Goal: Task Accomplishment & Management: Use online tool/utility

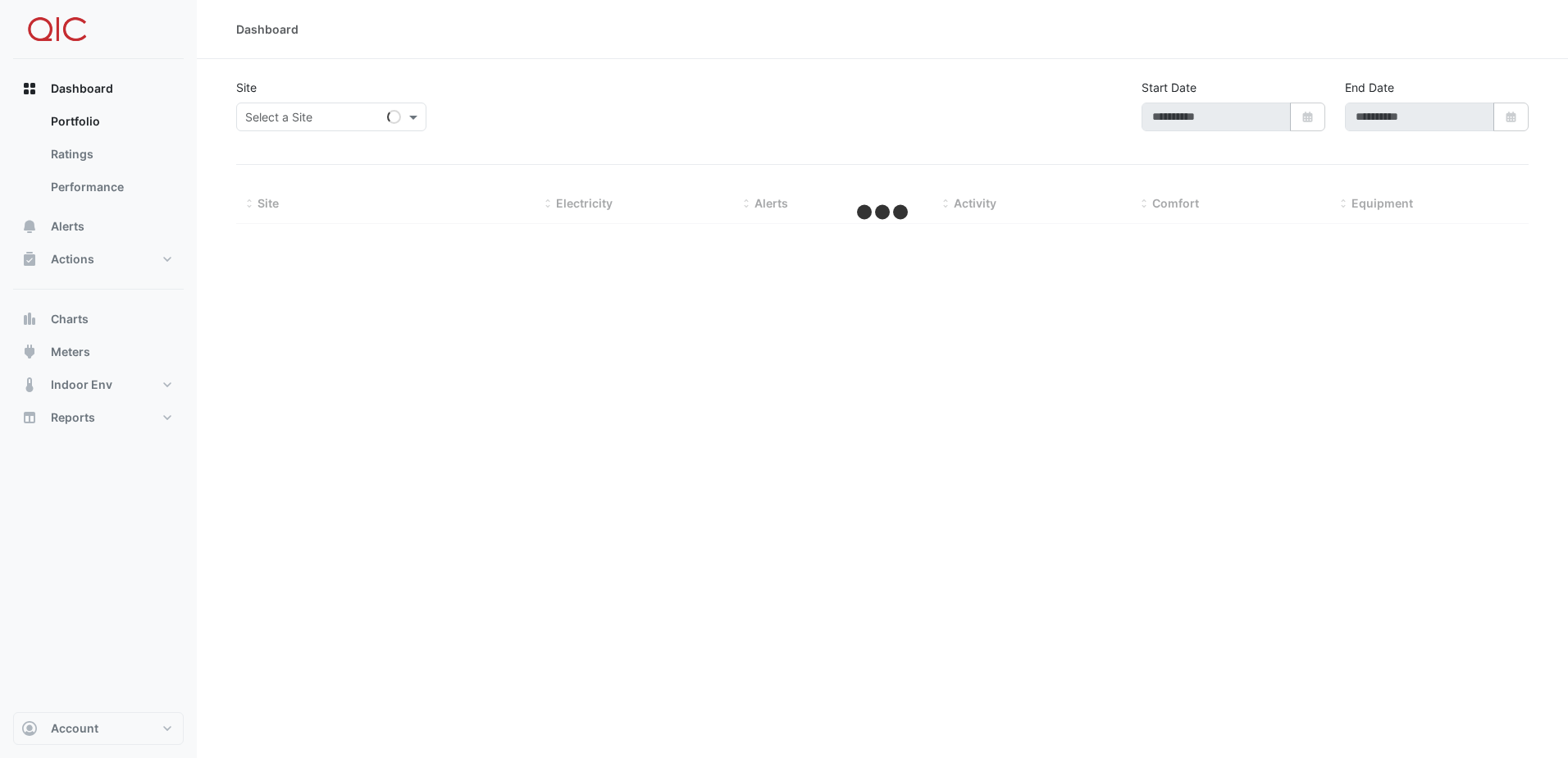
select select "**"
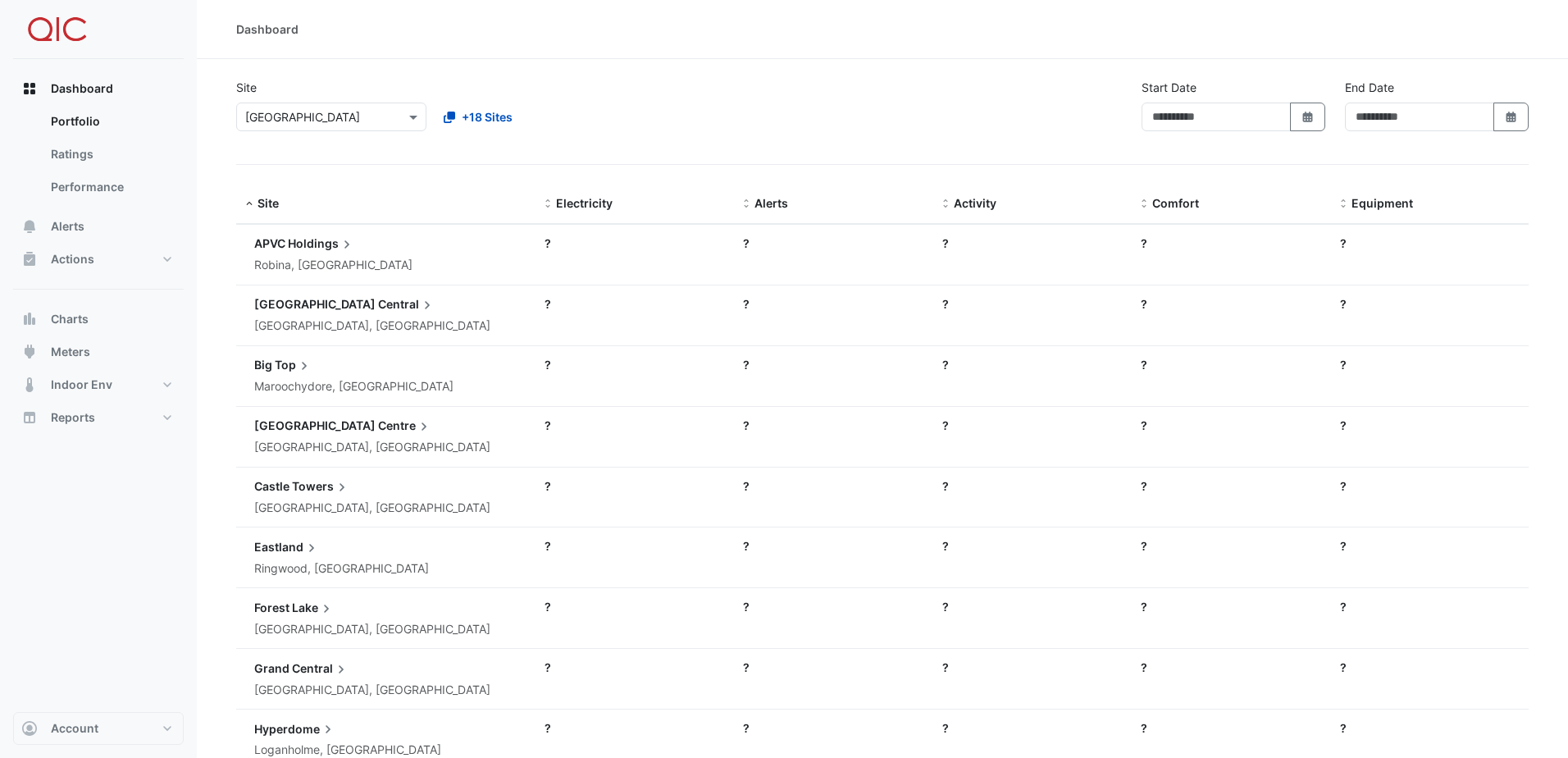
type input "**********"
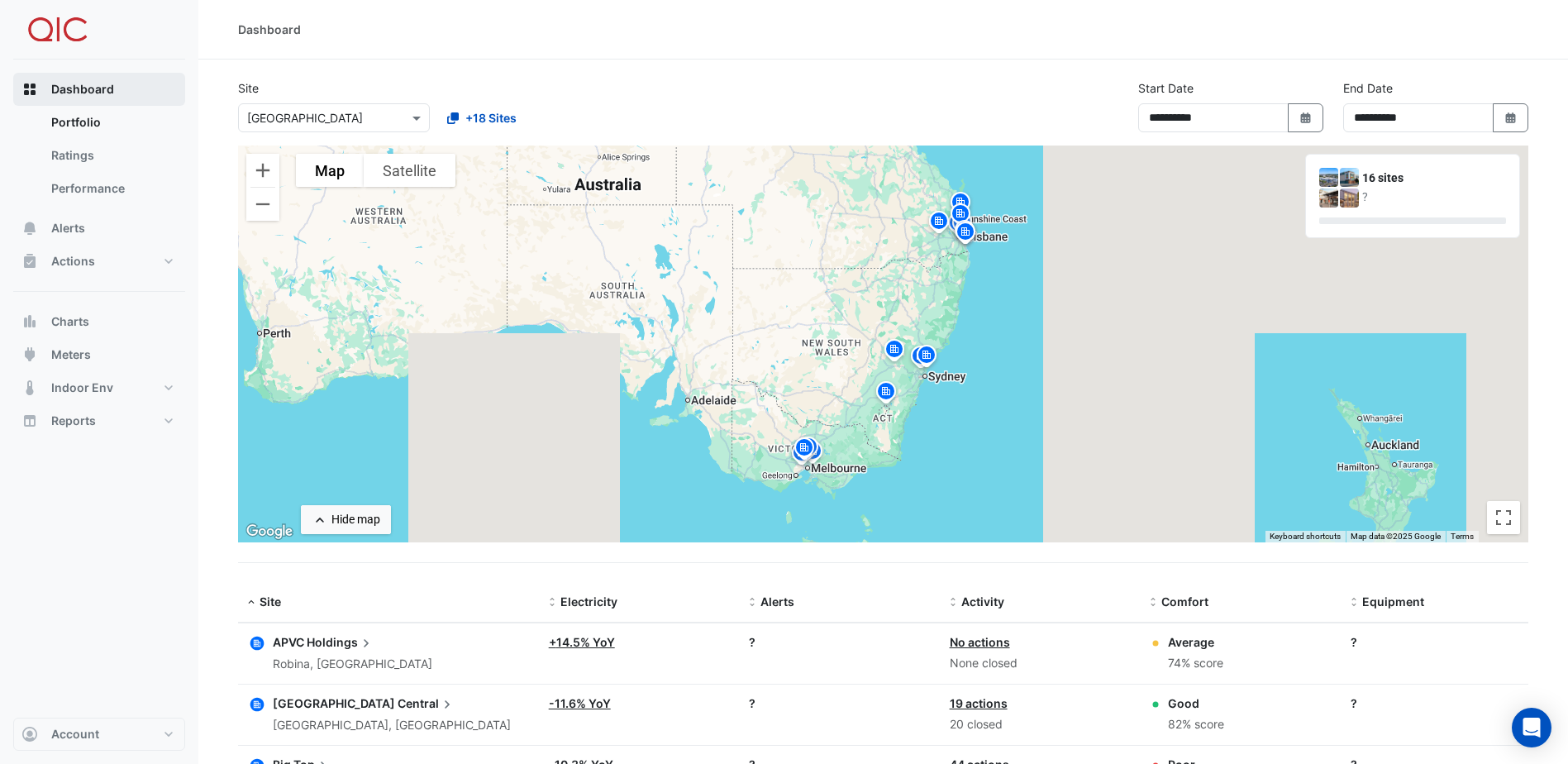
click at [98, 93] on span "Dashboard" at bounding box center [82, 89] width 63 height 16
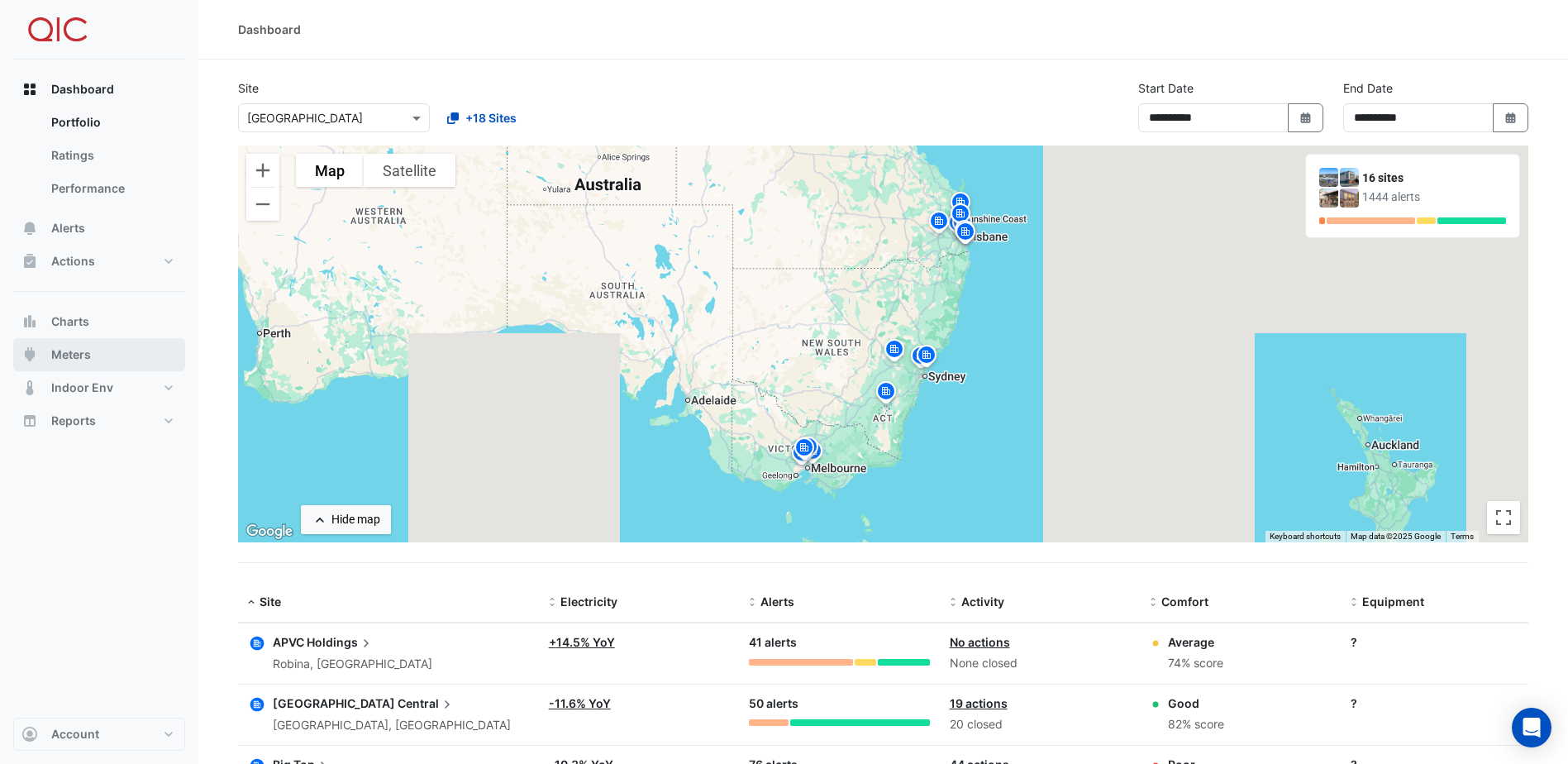
click at [76, 352] on span "Meters" at bounding box center [71, 354] width 40 height 16
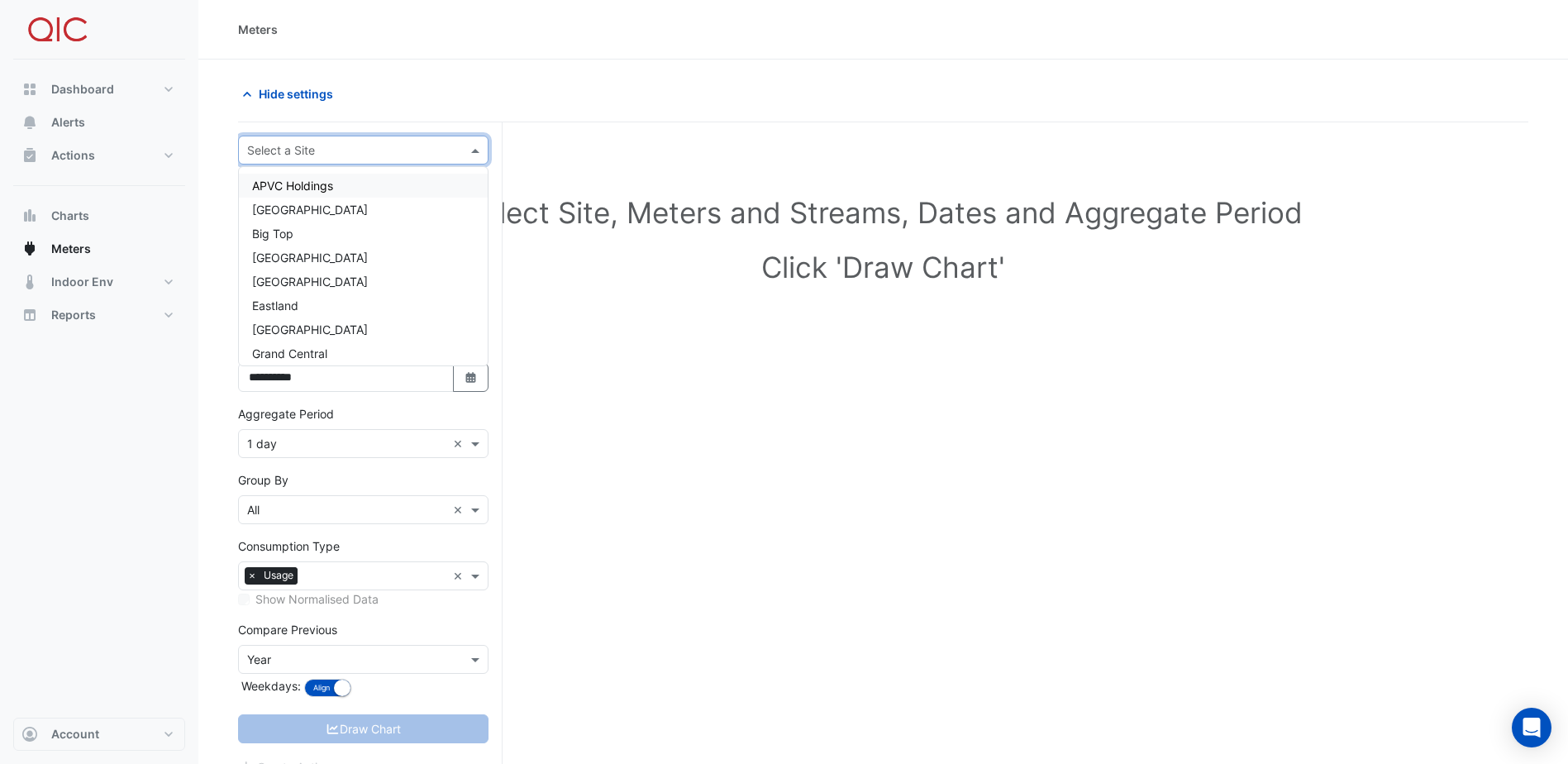
click at [466, 148] on div at bounding box center [363, 150] width 249 height 19
click at [295, 349] on span "[GEOGRAPHIC_DATA]" at bounding box center [309, 346] width 115 height 14
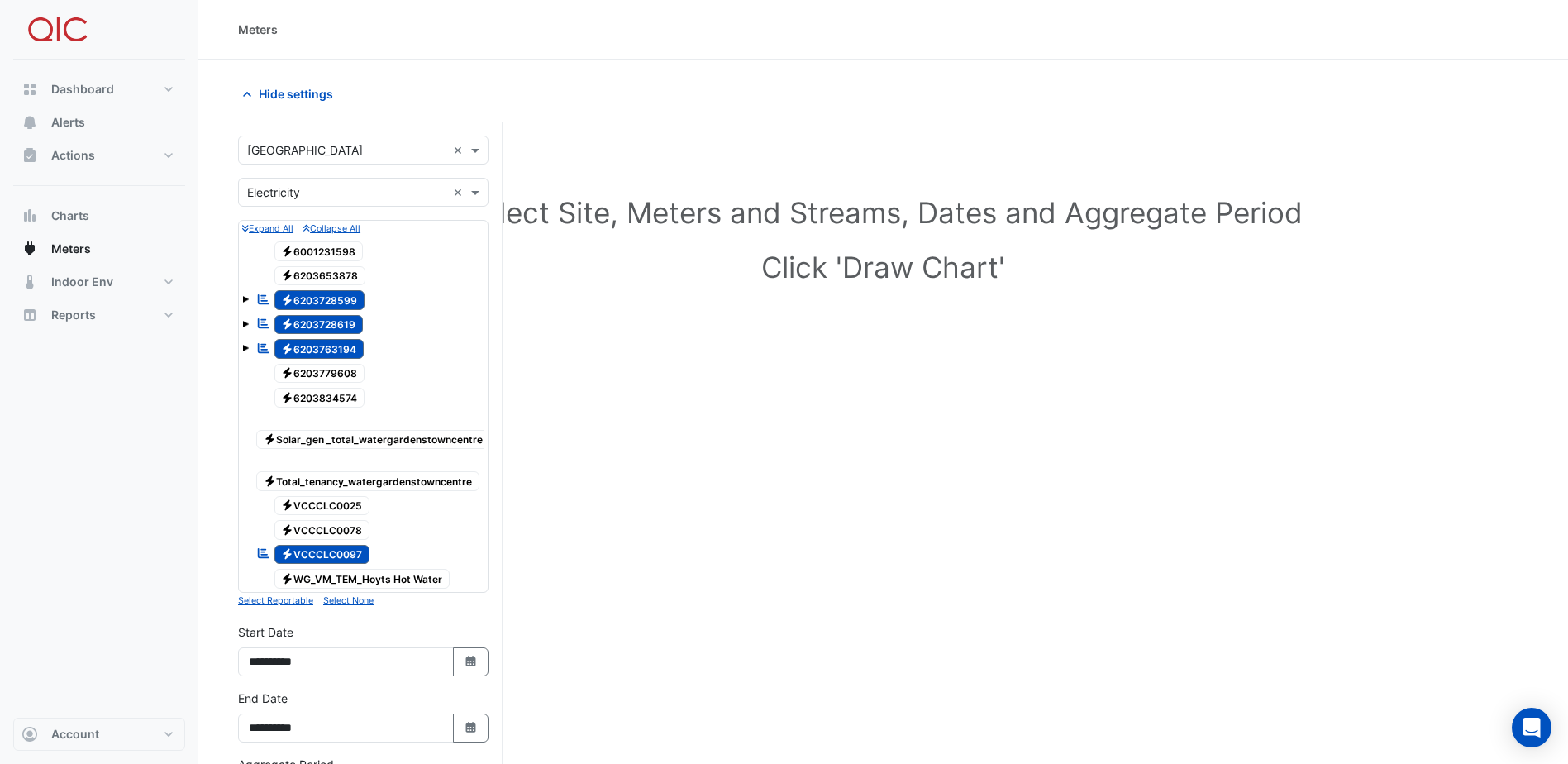
click at [167, 389] on div "Dashboard Portfolio Ratings Performance Alerts Actions Site Manager Charts" at bounding box center [99, 389] width 172 height 658
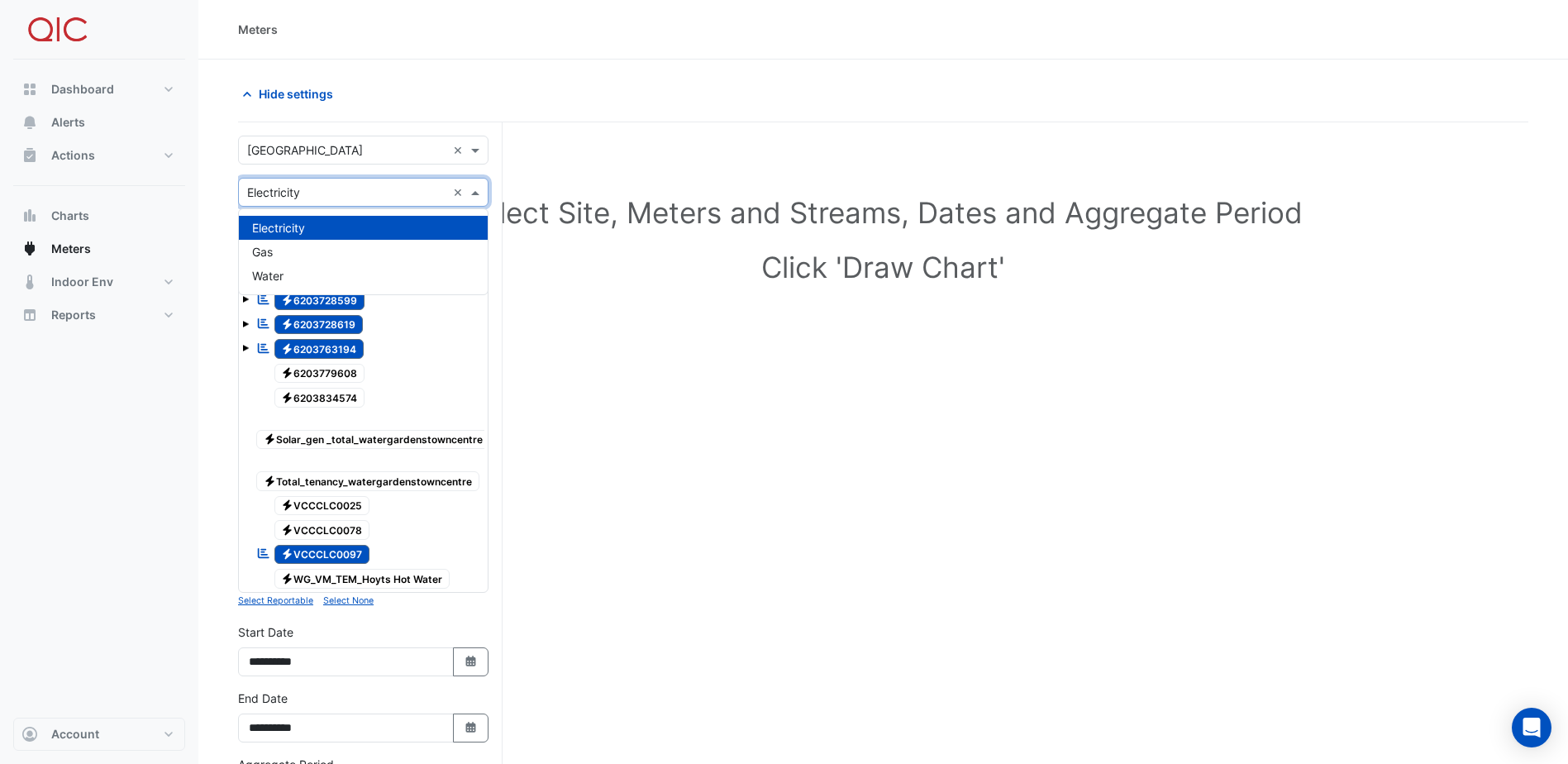
click at [344, 190] on input "text" at bounding box center [346, 193] width 199 height 17
click at [271, 276] on span "Water" at bounding box center [267, 275] width 31 height 14
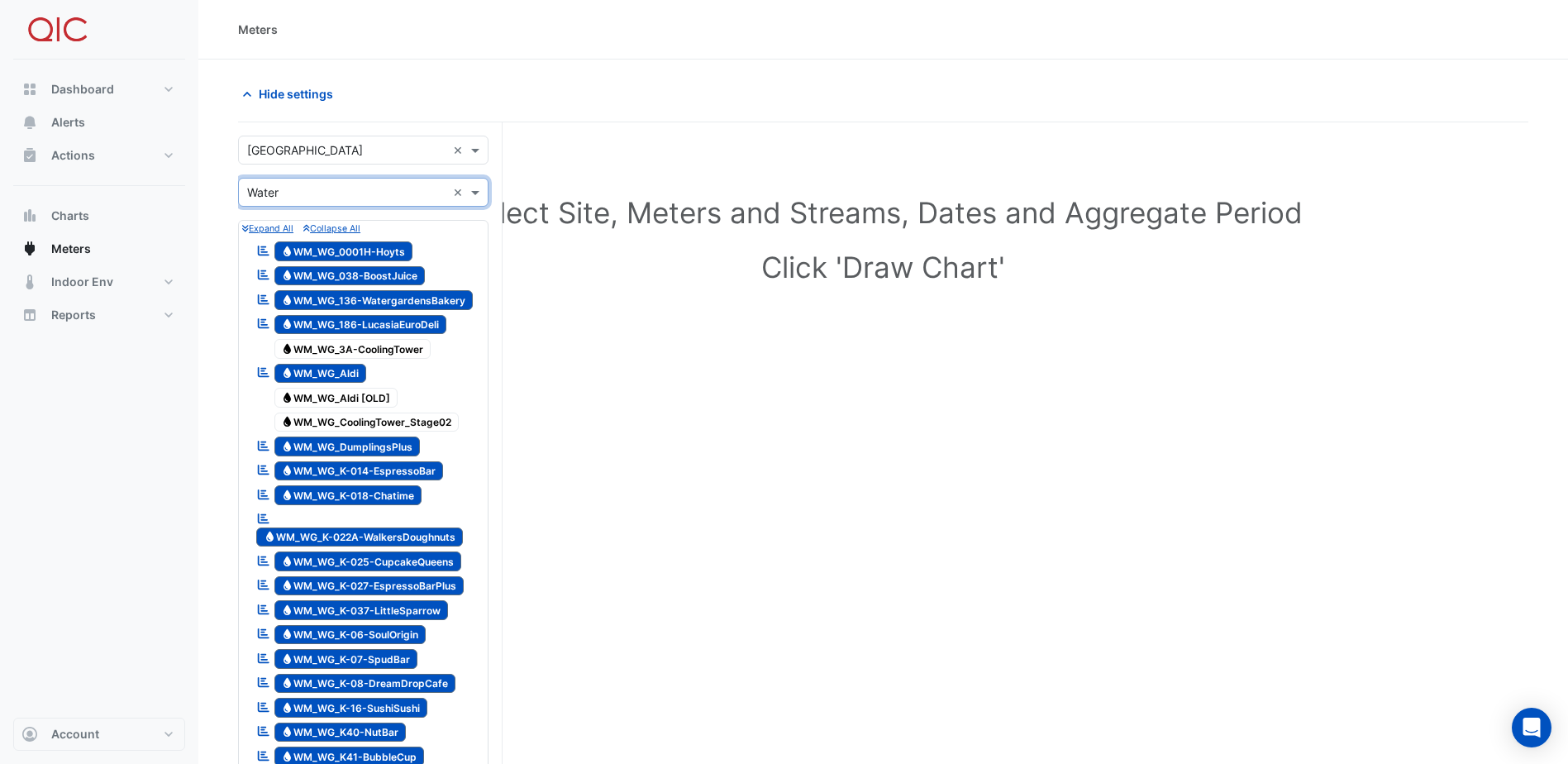
click at [159, 398] on div "Dashboard Portfolio Ratings Performance Alerts Actions Site Manager Charts" at bounding box center [99, 389] width 172 height 658
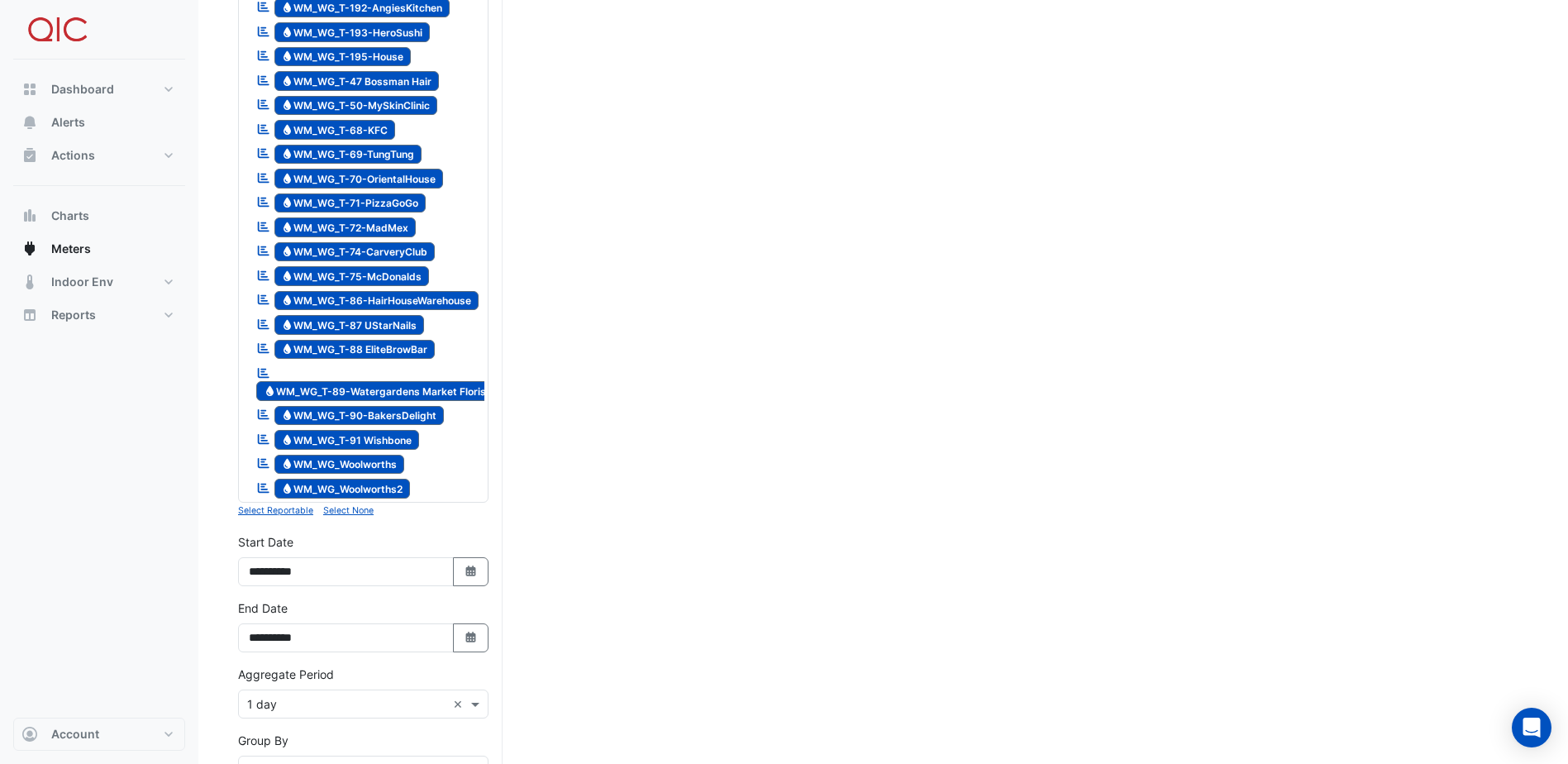
scroll to position [2164, 0]
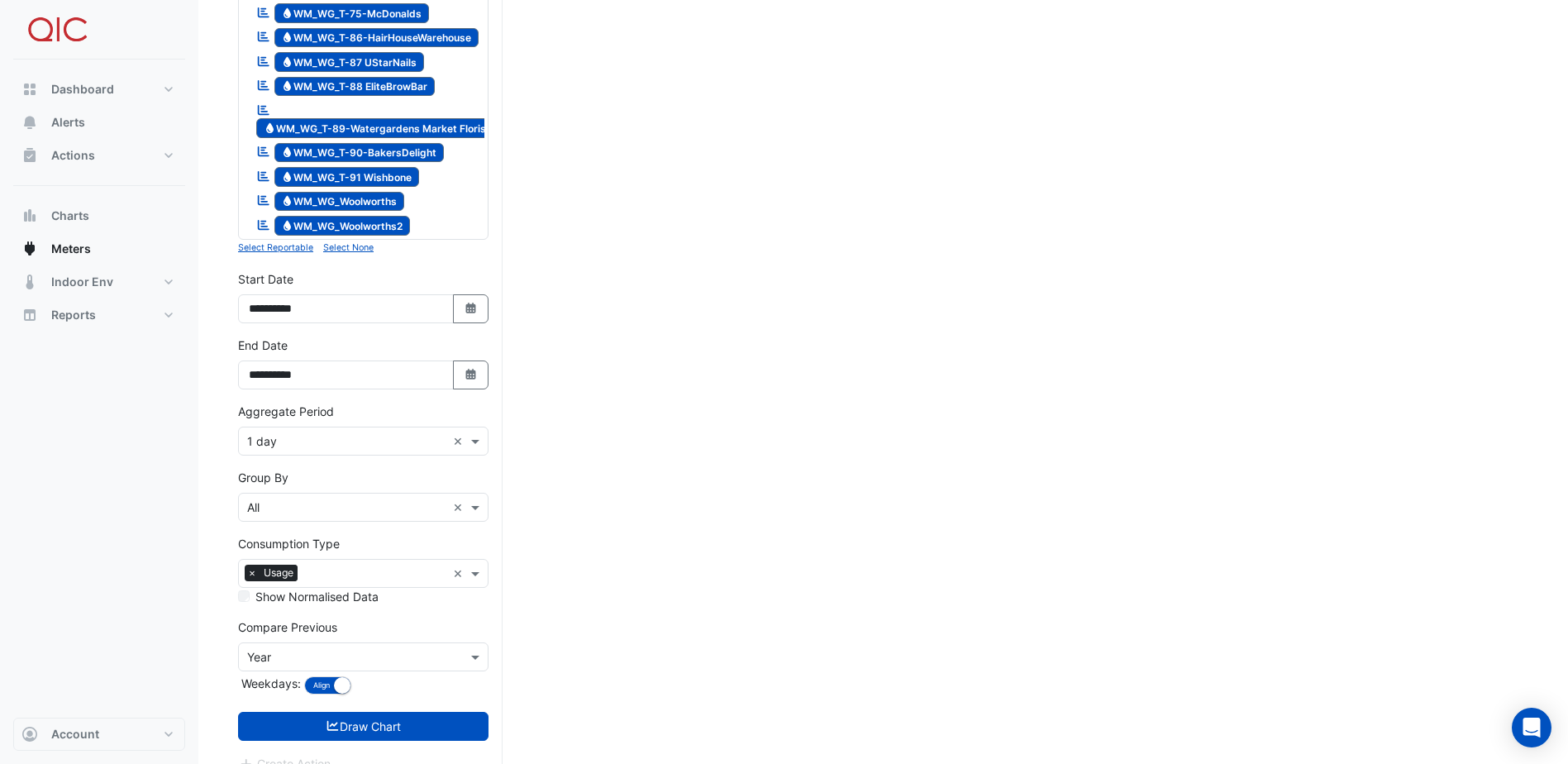
click at [281, 242] on small "Select Reportable" at bounding box center [275, 247] width 76 height 10
click at [125, 459] on div "Dashboard Portfolio Ratings Performance Alerts Actions Site Manager Charts" at bounding box center [99, 389] width 172 height 658
click at [461, 294] on button "Select Date" at bounding box center [471, 308] width 36 height 29
select select "*"
select select "****"
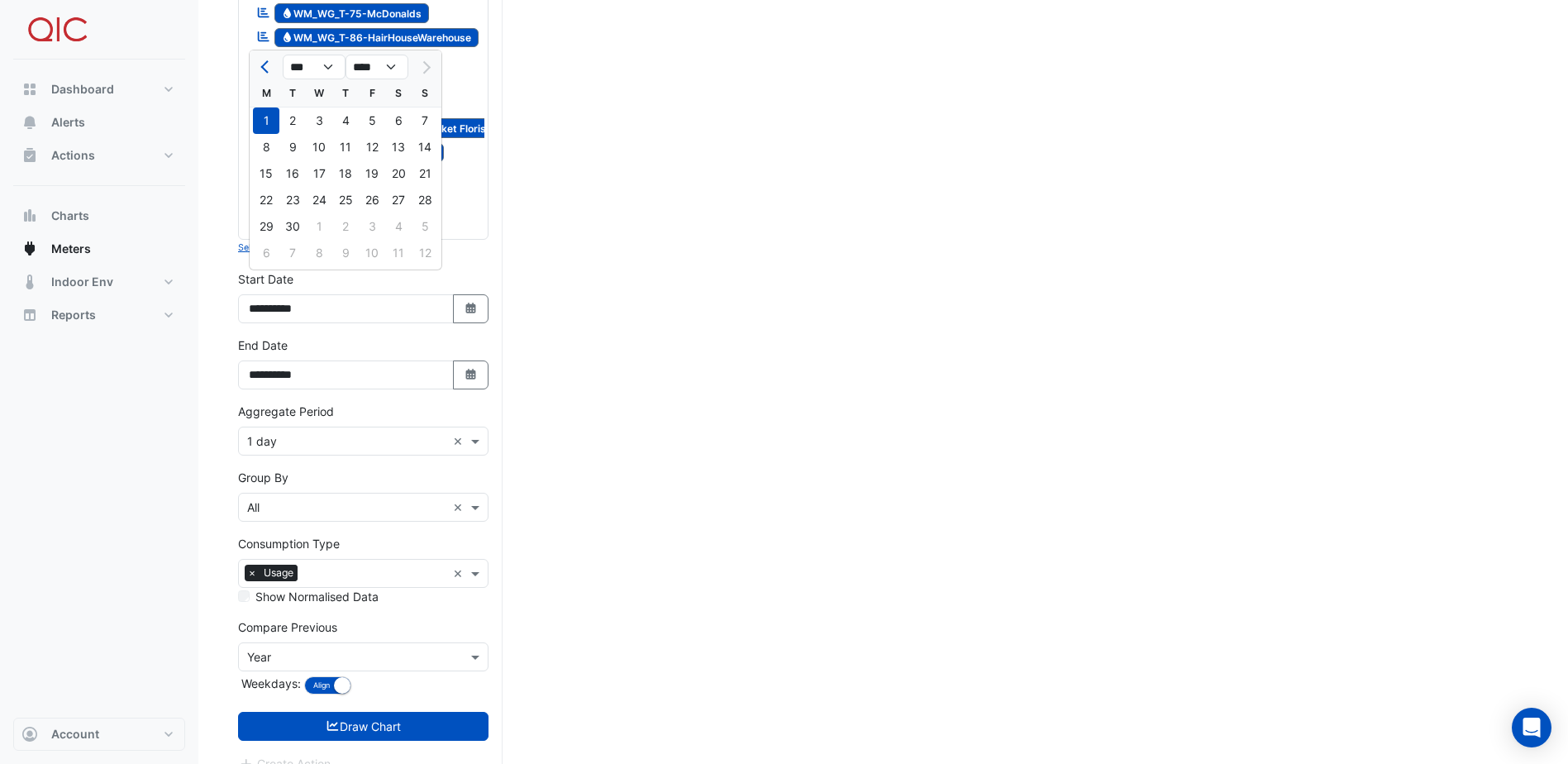
click at [141, 468] on div "Dashboard Portfolio Ratings Performance Alerts Actions Site Manager Charts" at bounding box center [99, 389] width 172 height 658
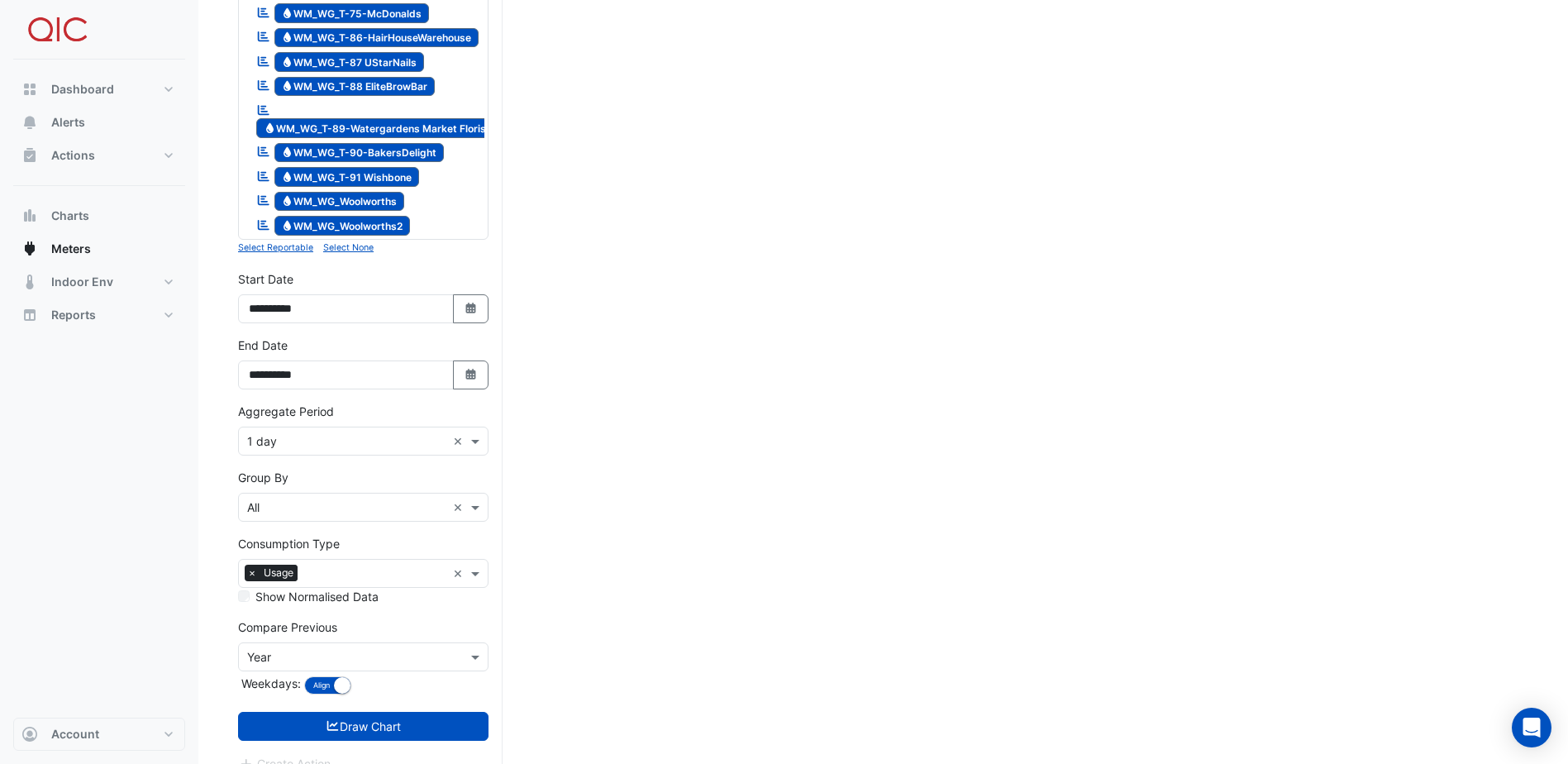
click at [388, 433] on input "text" at bounding box center [346, 442] width 199 height 17
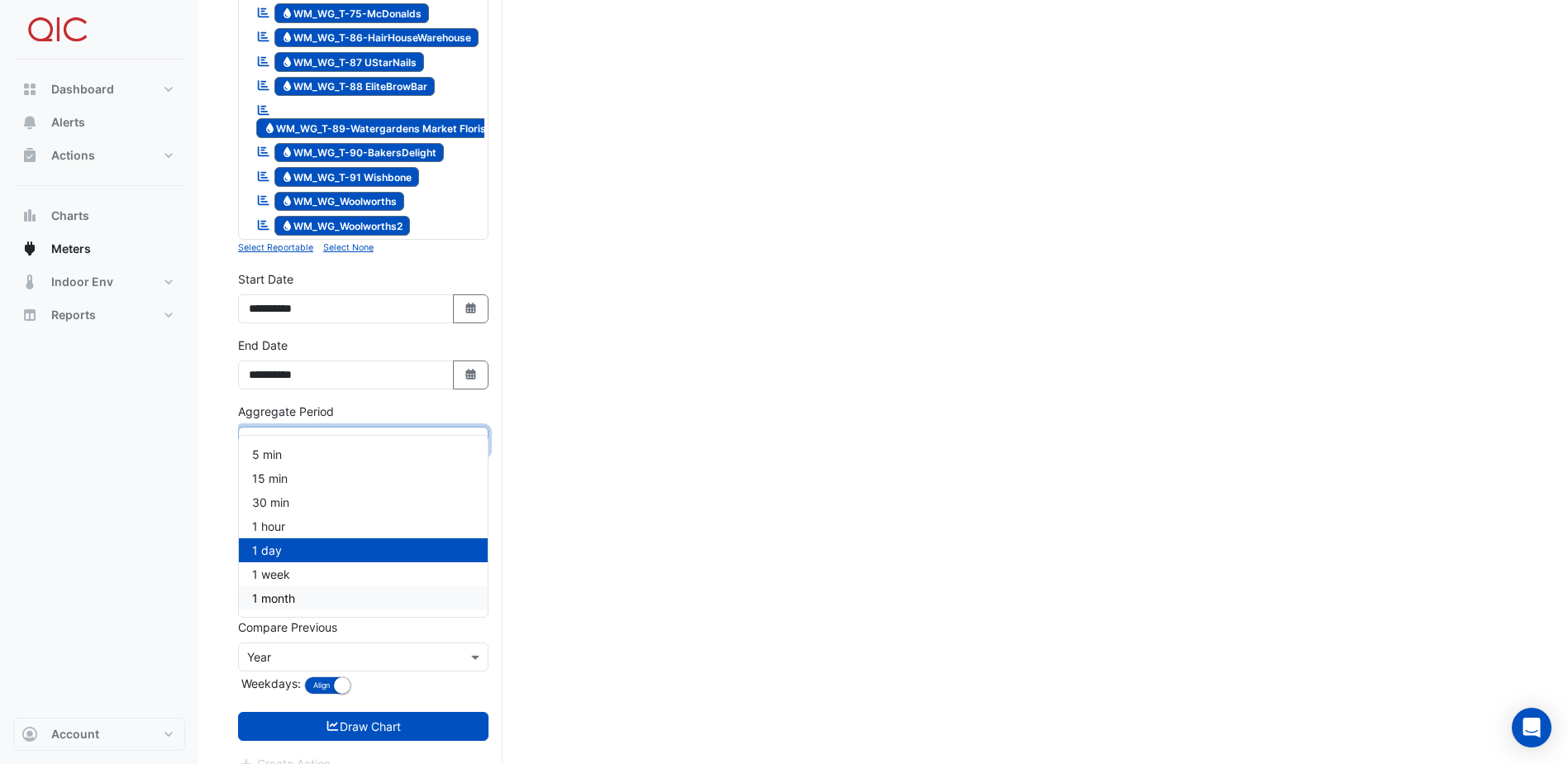
click at [284, 591] on span "1 month" at bounding box center [273, 598] width 43 height 14
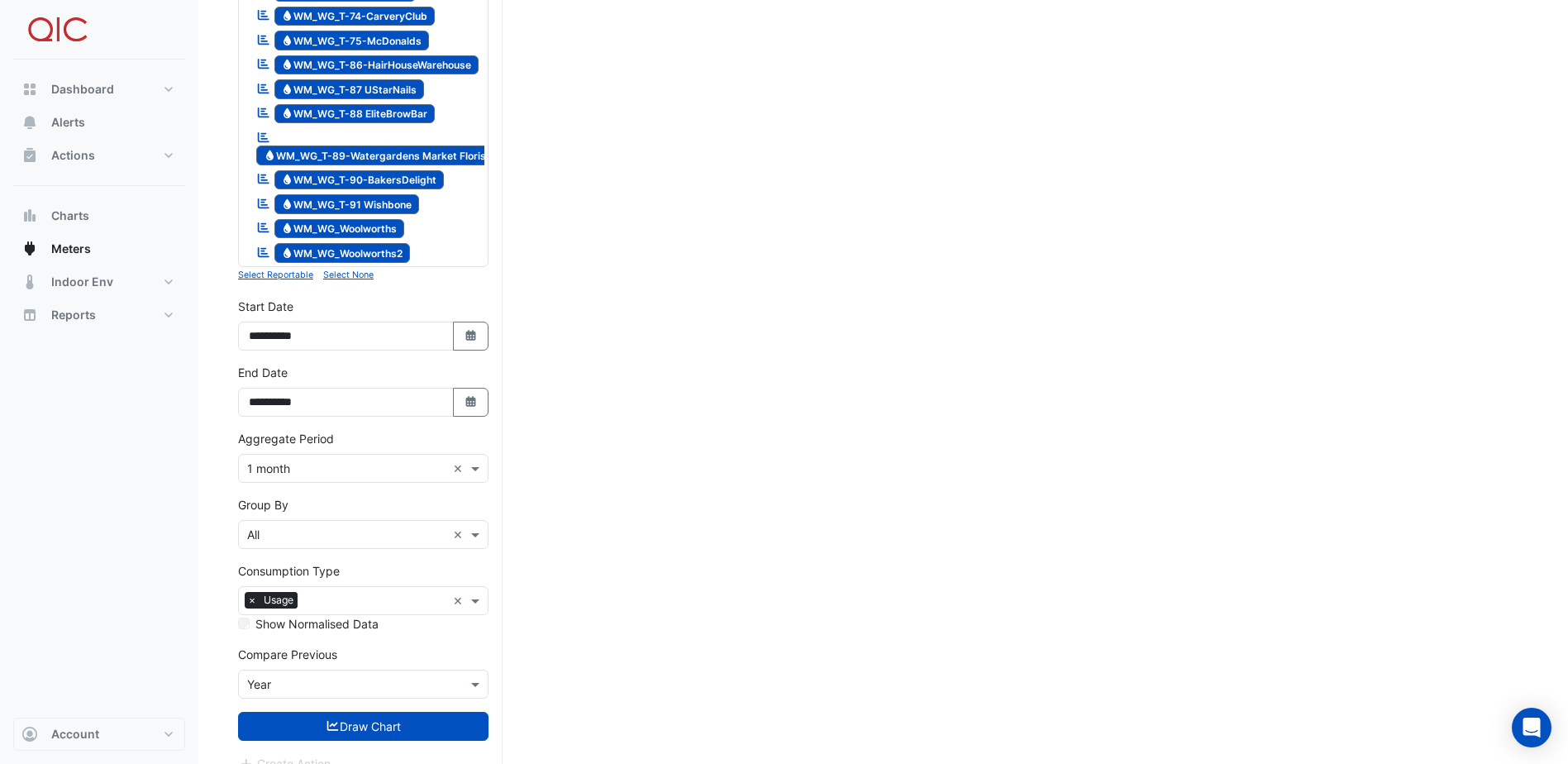
click at [104, 555] on div "Dashboard Portfolio Ratings Performance Alerts Actions Site Manager Charts" at bounding box center [99, 389] width 172 height 658
click at [309, 712] on button "Draw Chart" at bounding box center [363, 726] width 250 height 29
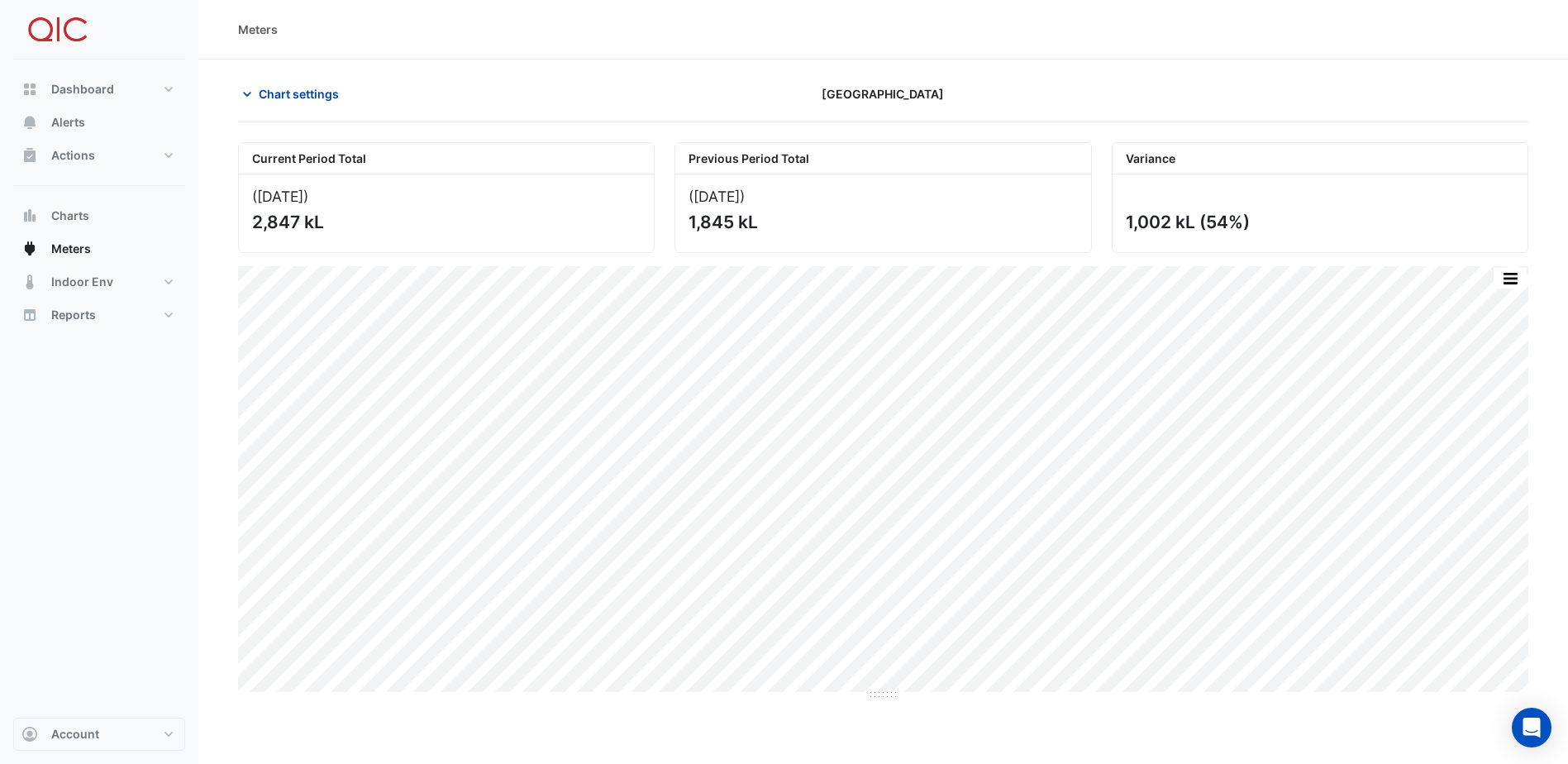
click at [250, 93] on icon "button" at bounding box center [247, 95] width 9 height 5
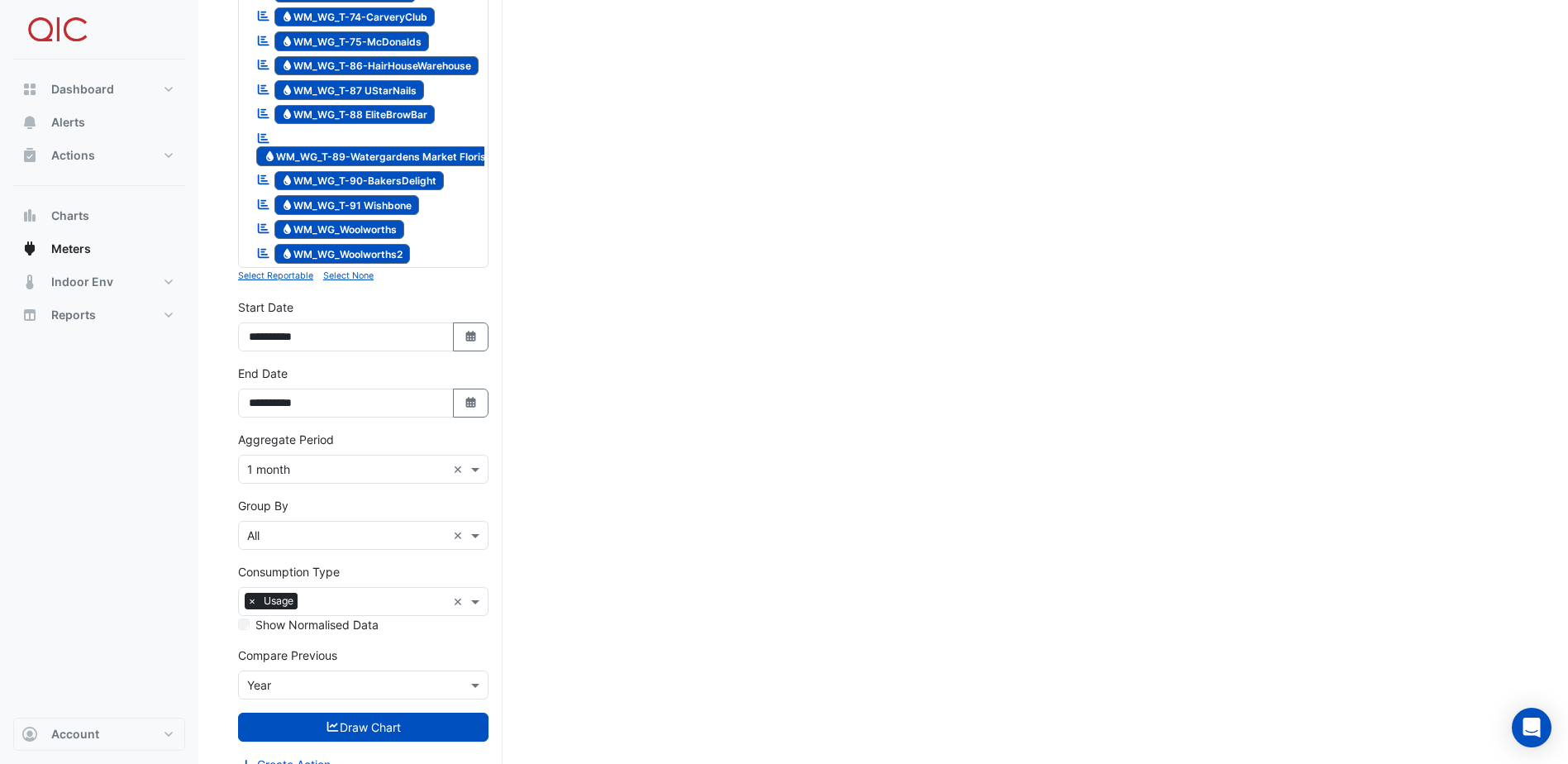
scroll to position [2137, 0]
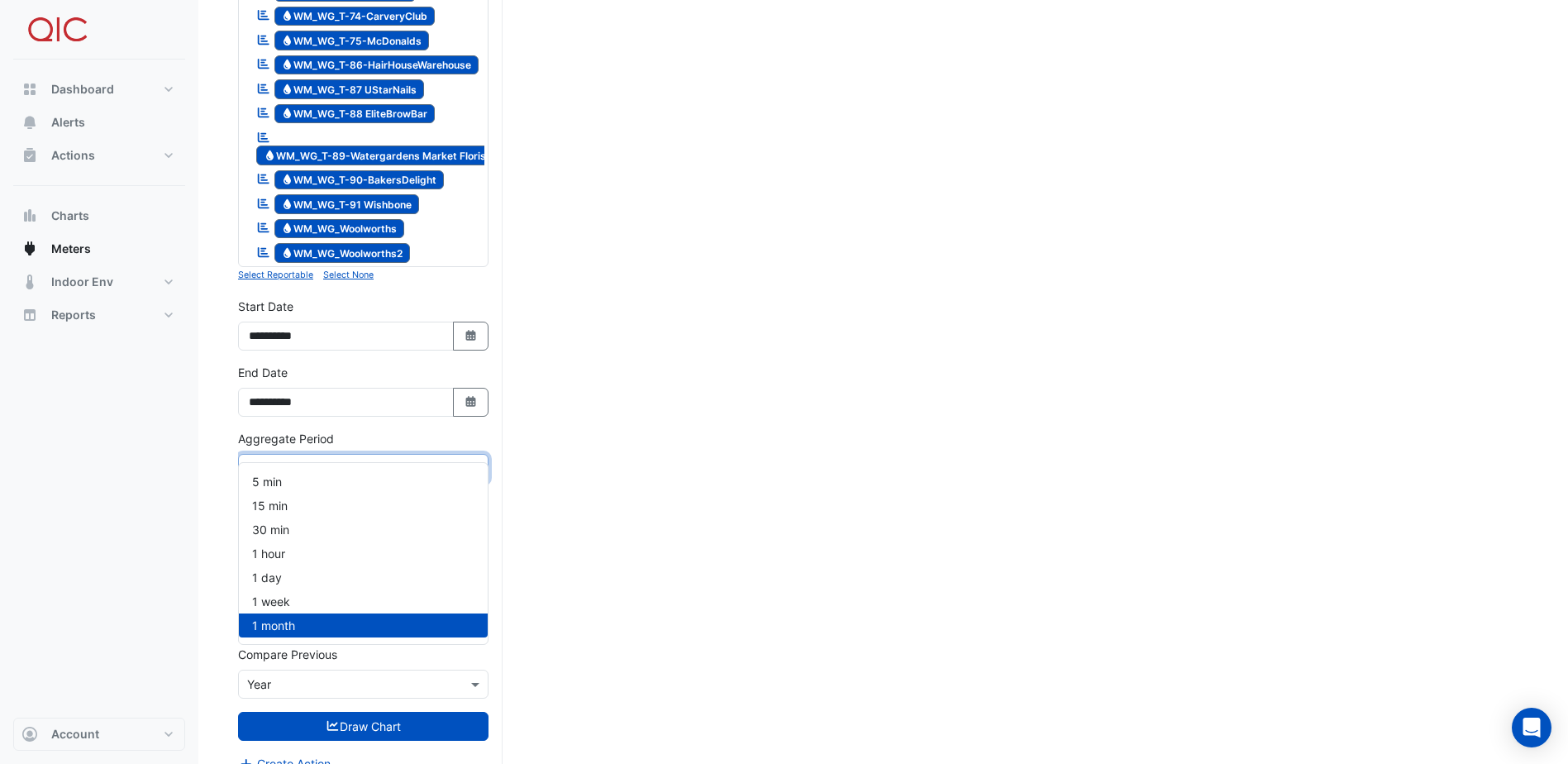
click at [305, 460] on input "text" at bounding box center [346, 469] width 199 height 17
click at [279, 577] on span "1 day" at bounding box center [267, 577] width 30 height 14
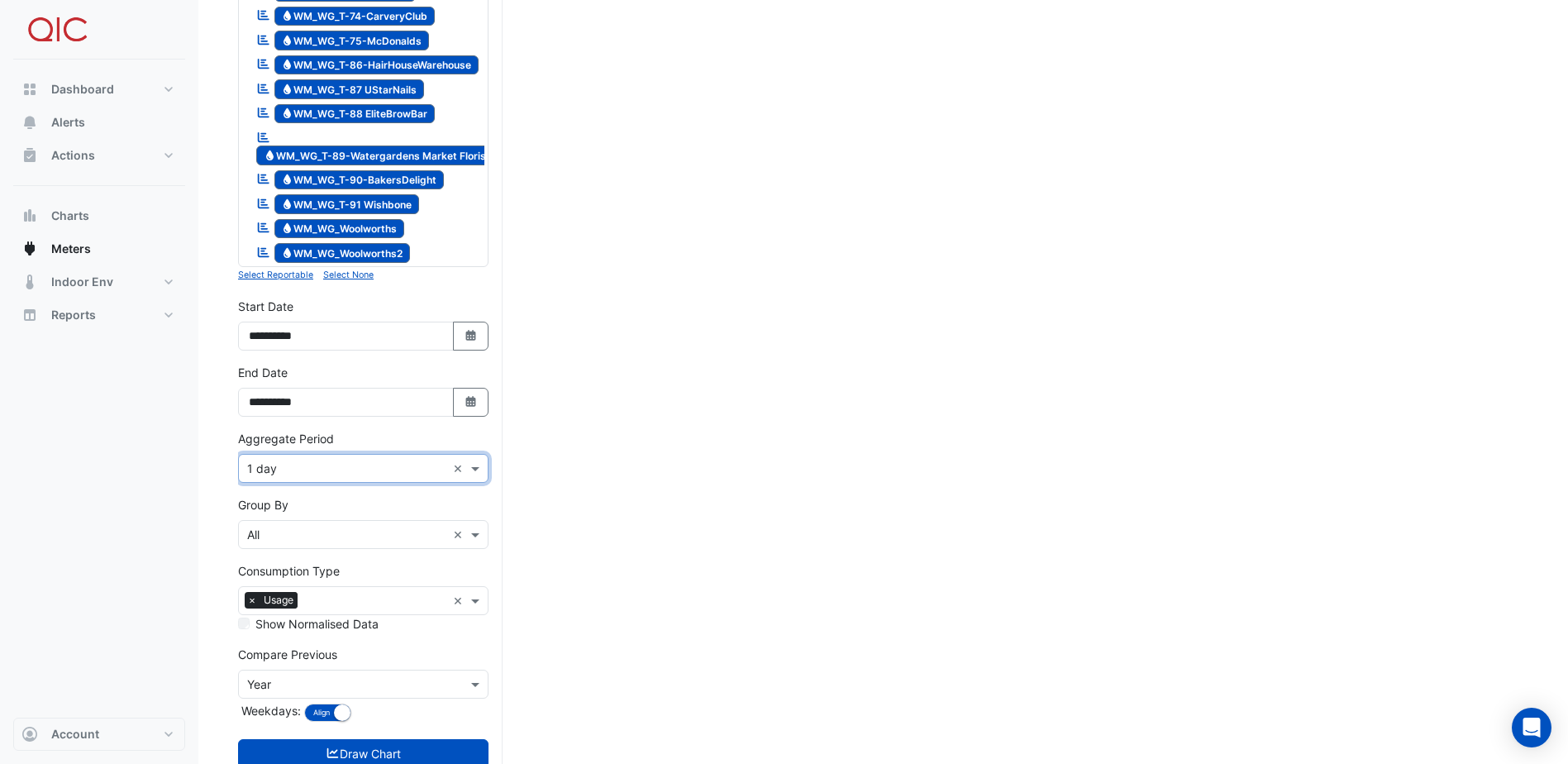
click at [183, 571] on div "Dashboard Portfolio Ratings Performance Alerts Actions Site Manager Charts" at bounding box center [99, 389] width 172 height 658
click at [336, 748] on icon "submit" at bounding box center [333, 753] width 15 height 11
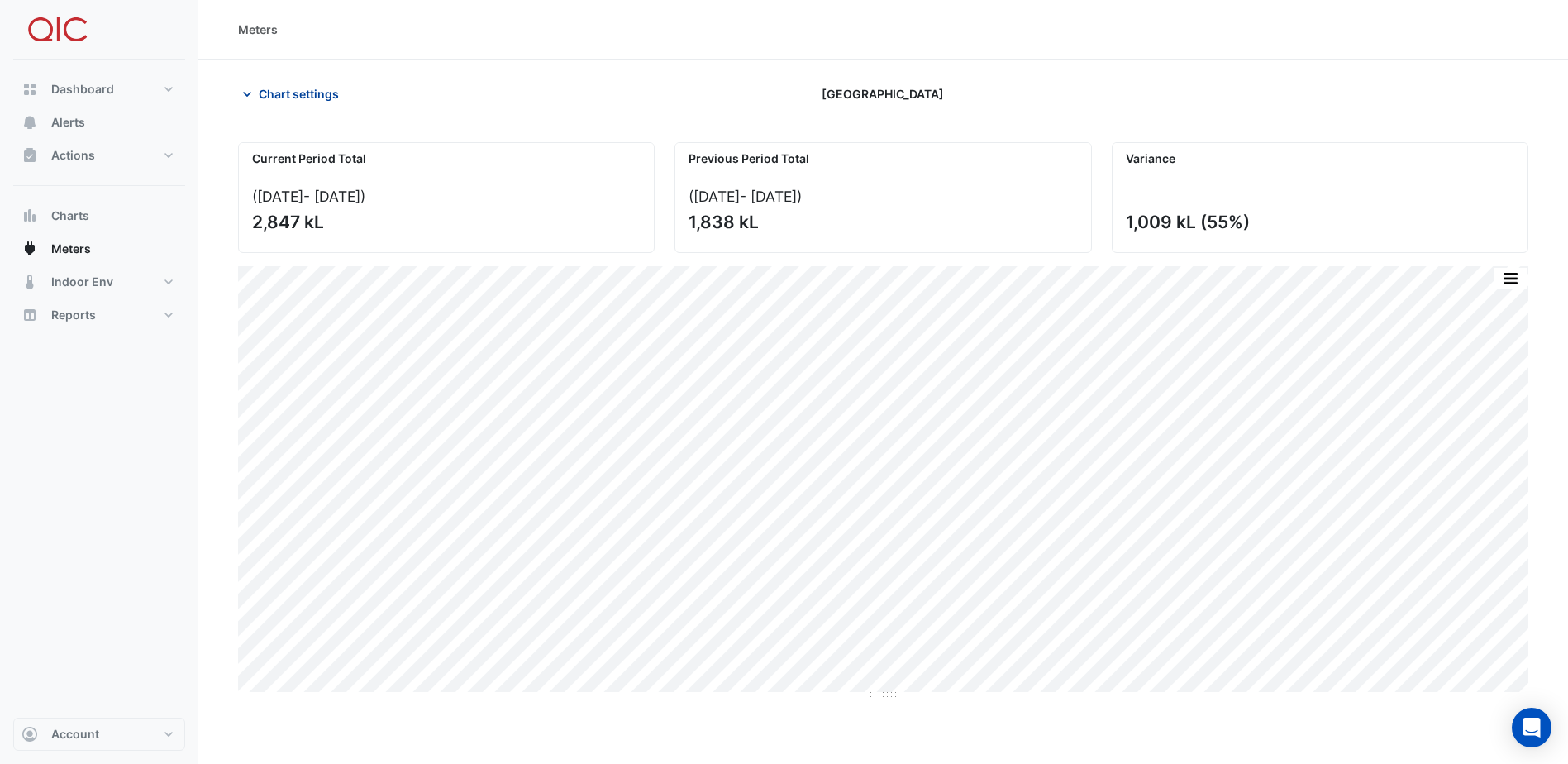
click at [285, 95] on span "Chart settings" at bounding box center [299, 94] width 80 height 17
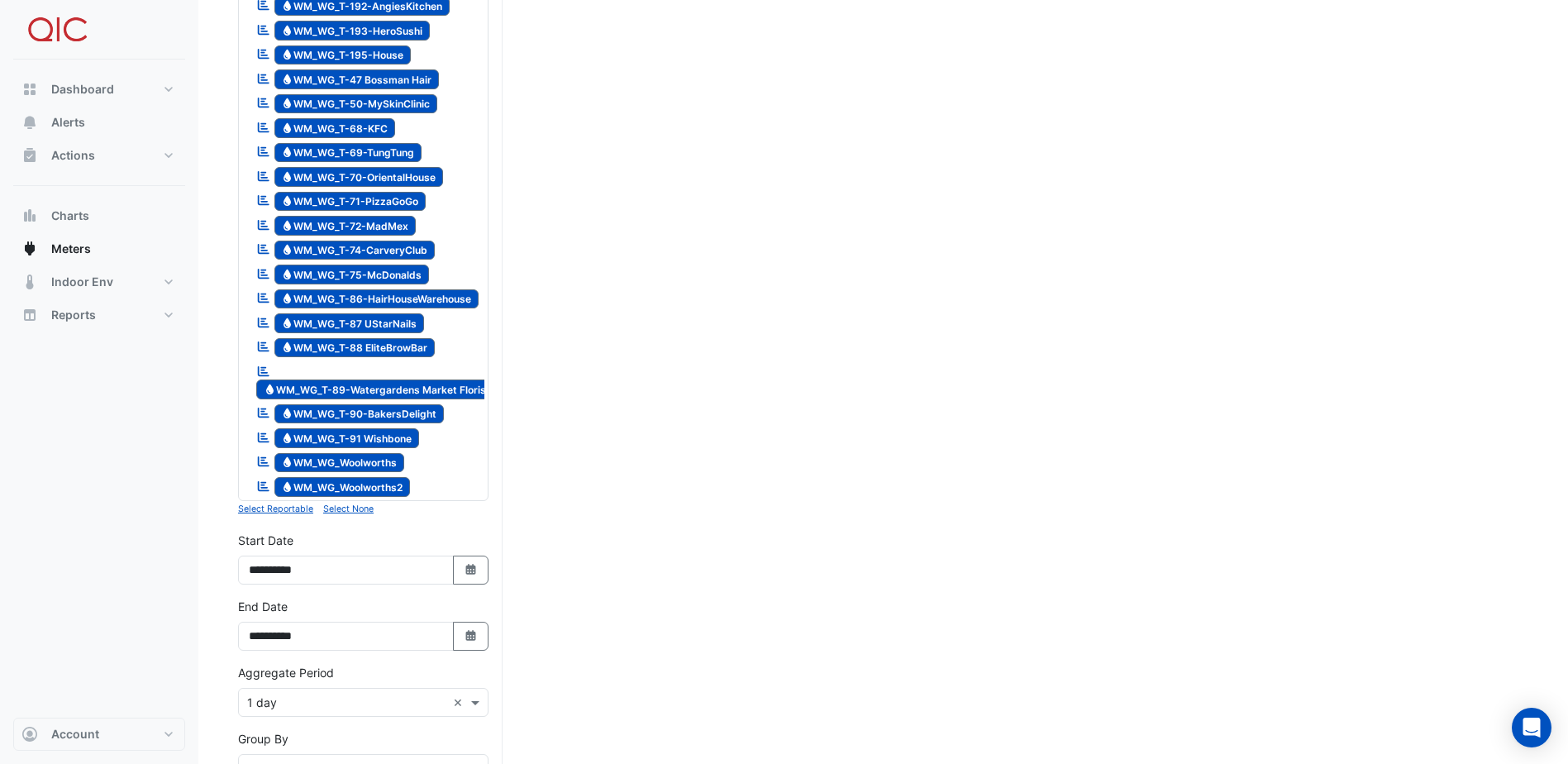
scroll to position [2066, 0]
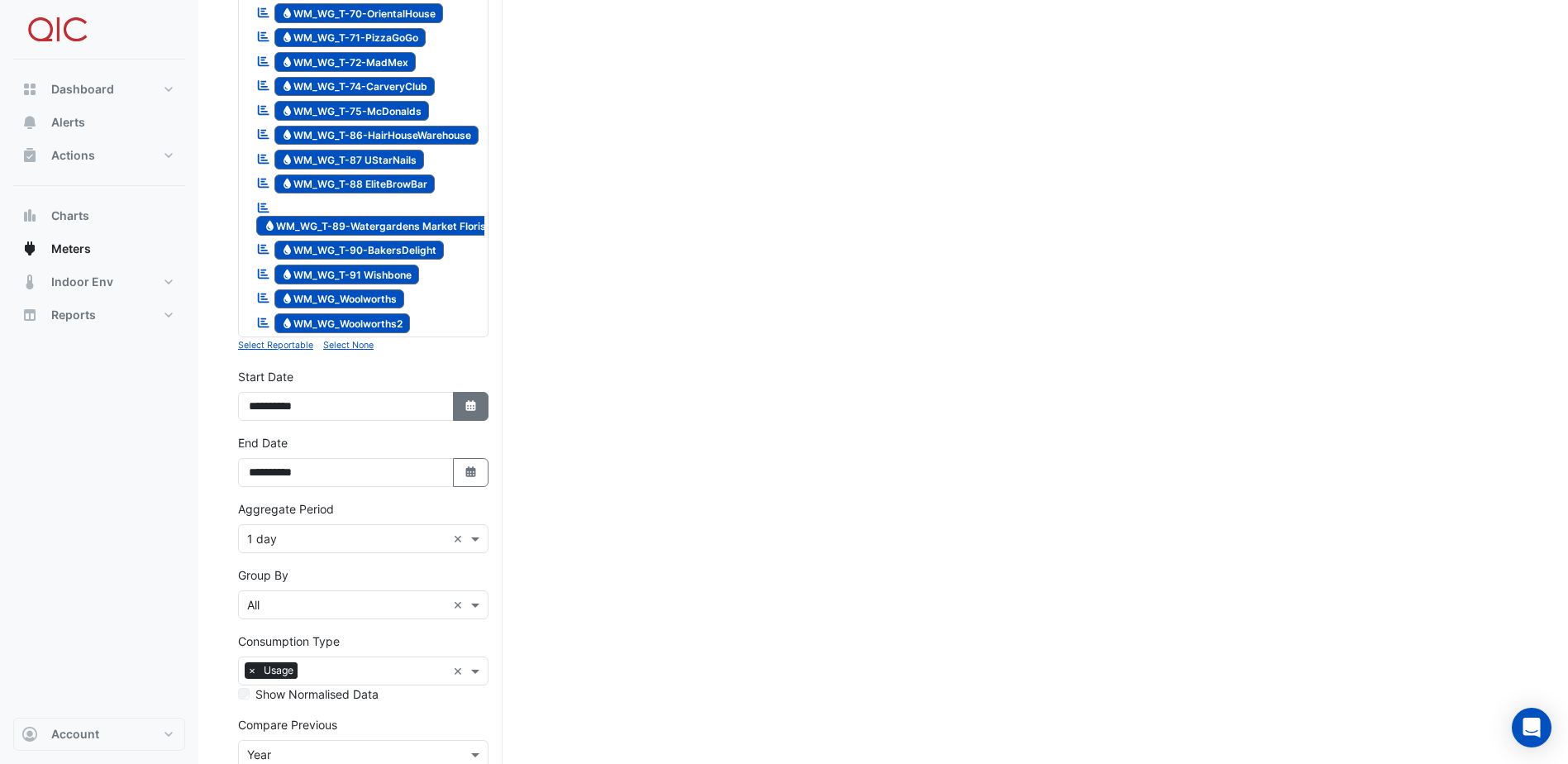
click at [461, 392] on button "Select Date" at bounding box center [471, 405] width 36 height 29
select select "*"
select select "****"
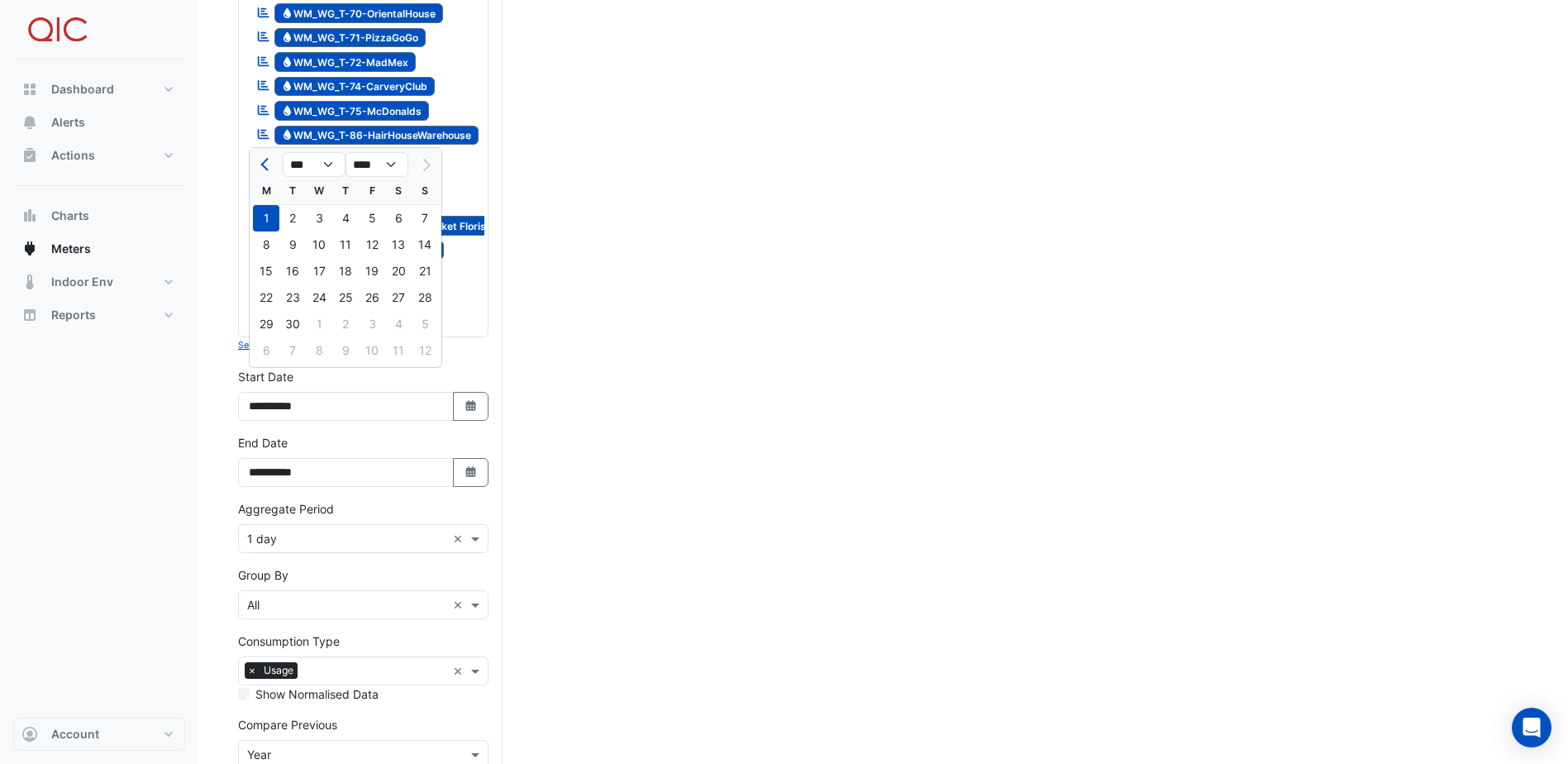
click at [266, 222] on div "1" at bounding box center [266, 218] width 26 height 26
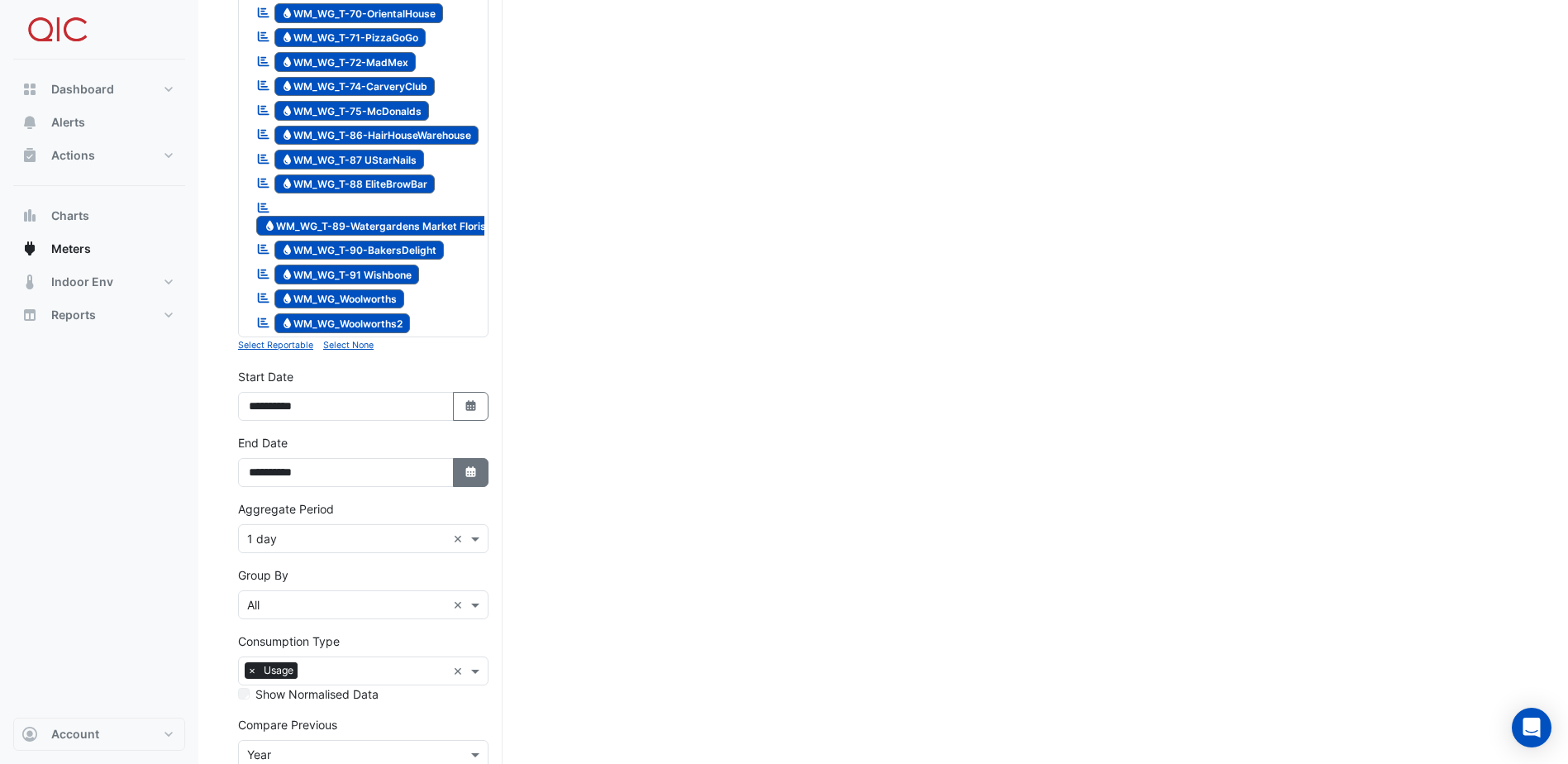
click at [476, 458] on button "Select Date" at bounding box center [471, 471] width 36 height 29
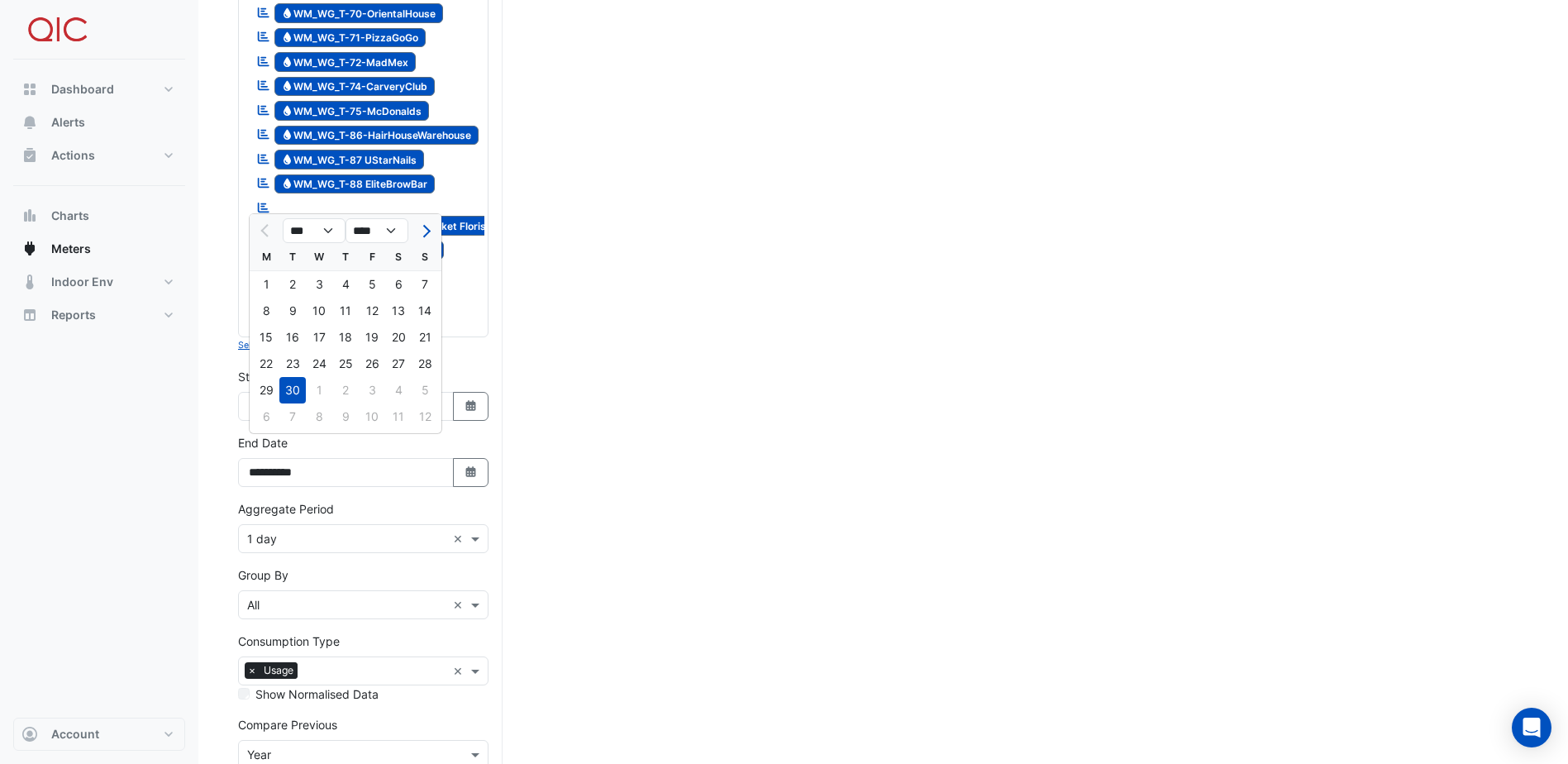
click at [285, 390] on div "30" at bounding box center [293, 390] width 26 height 26
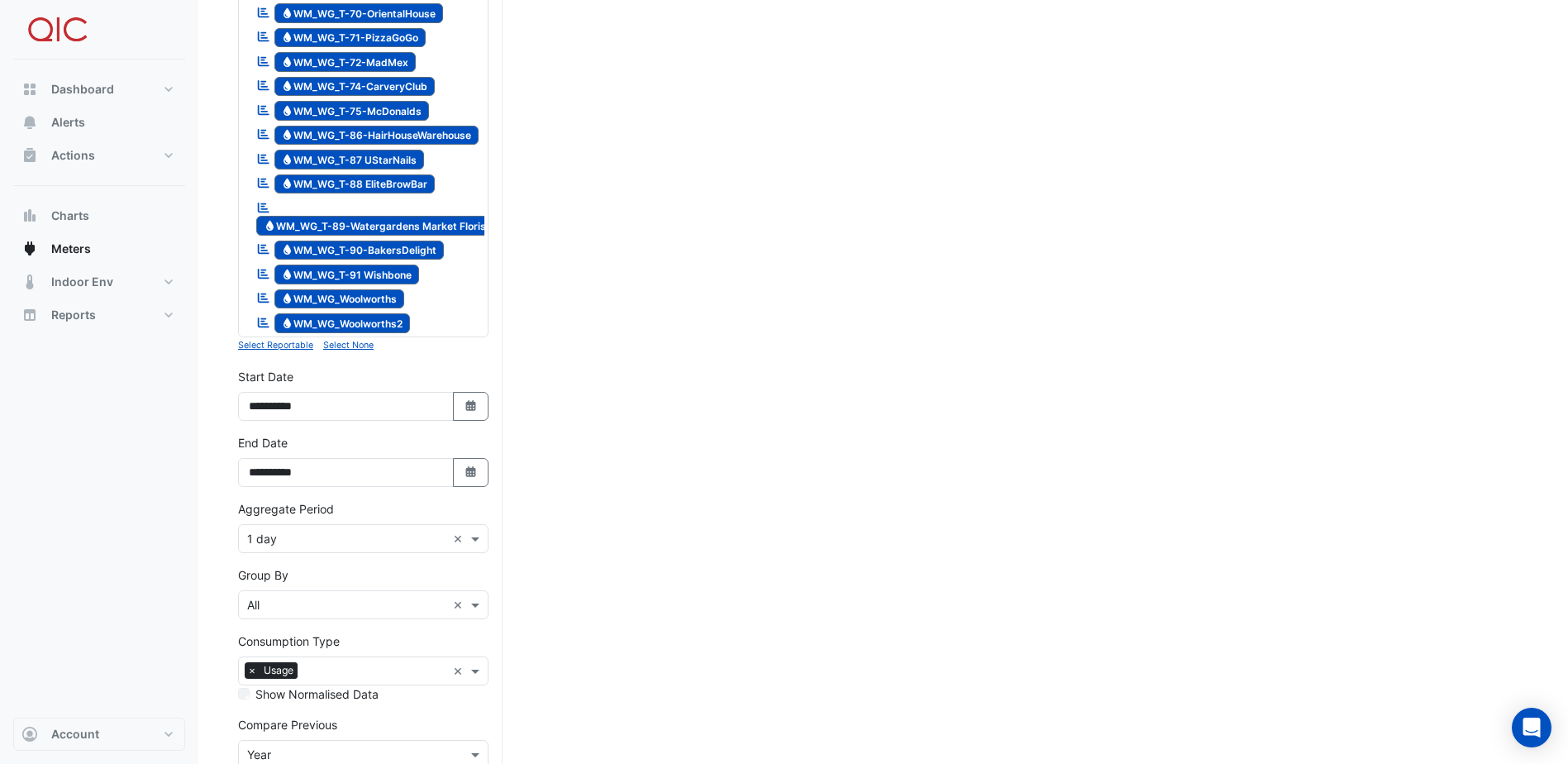
click at [159, 483] on div "Dashboard Portfolio Ratings Performance Alerts Actions Site Manager Charts" at bounding box center [99, 389] width 172 height 658
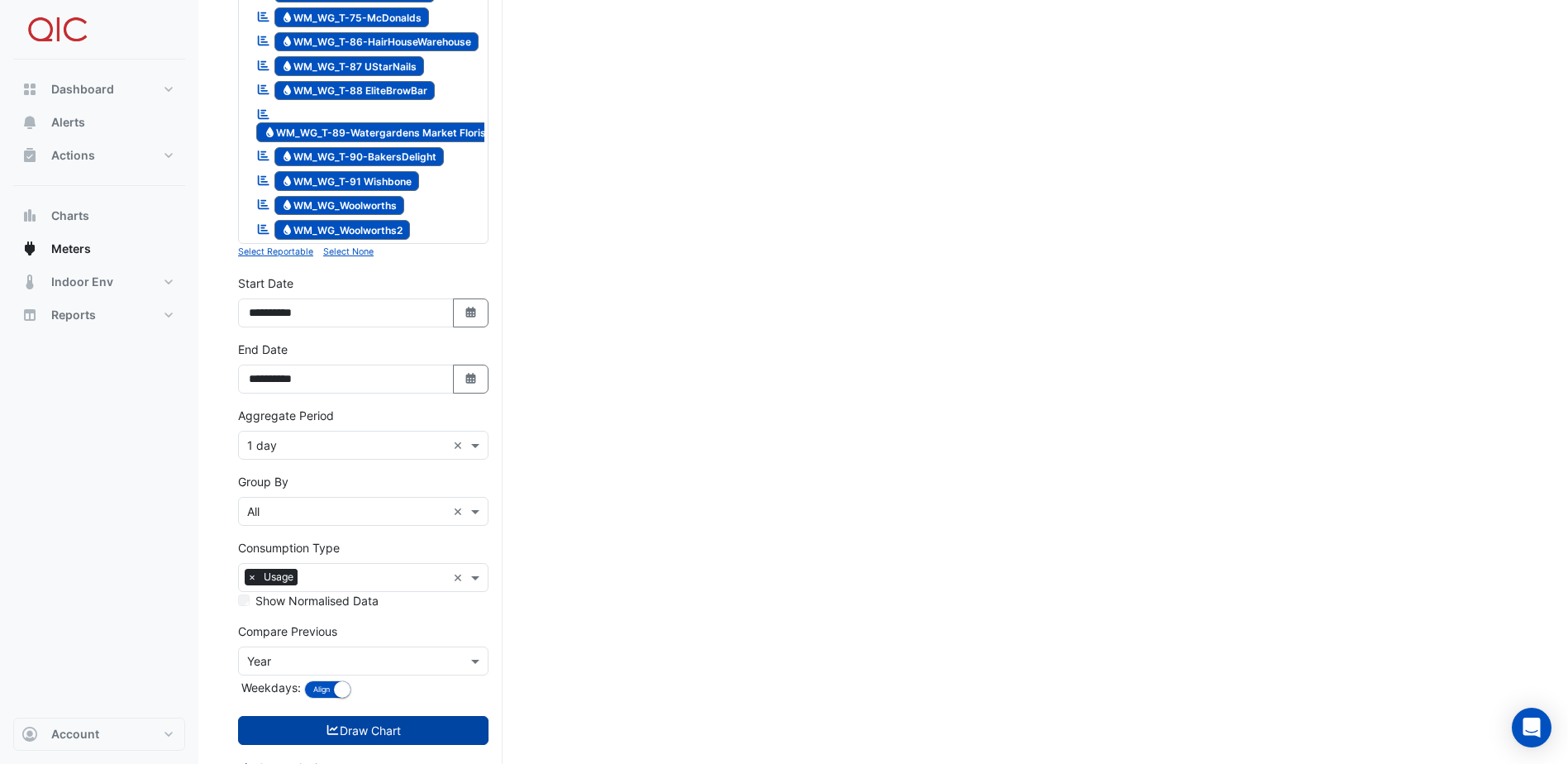
scroll to position [2164, 0]
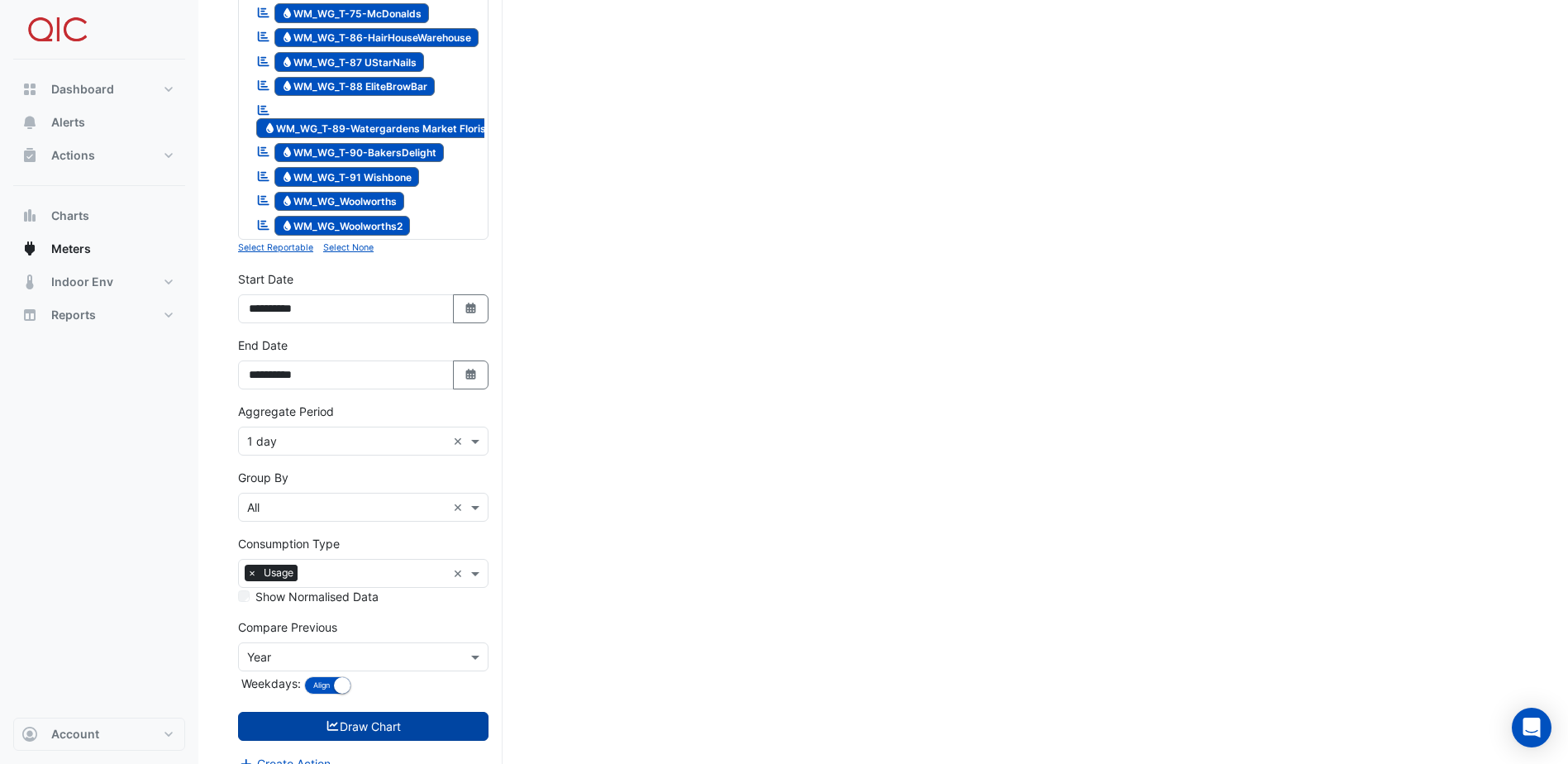
click at [320, 712] on button "Draw Chart" at bounding box center [363, 726] width 250 height 29
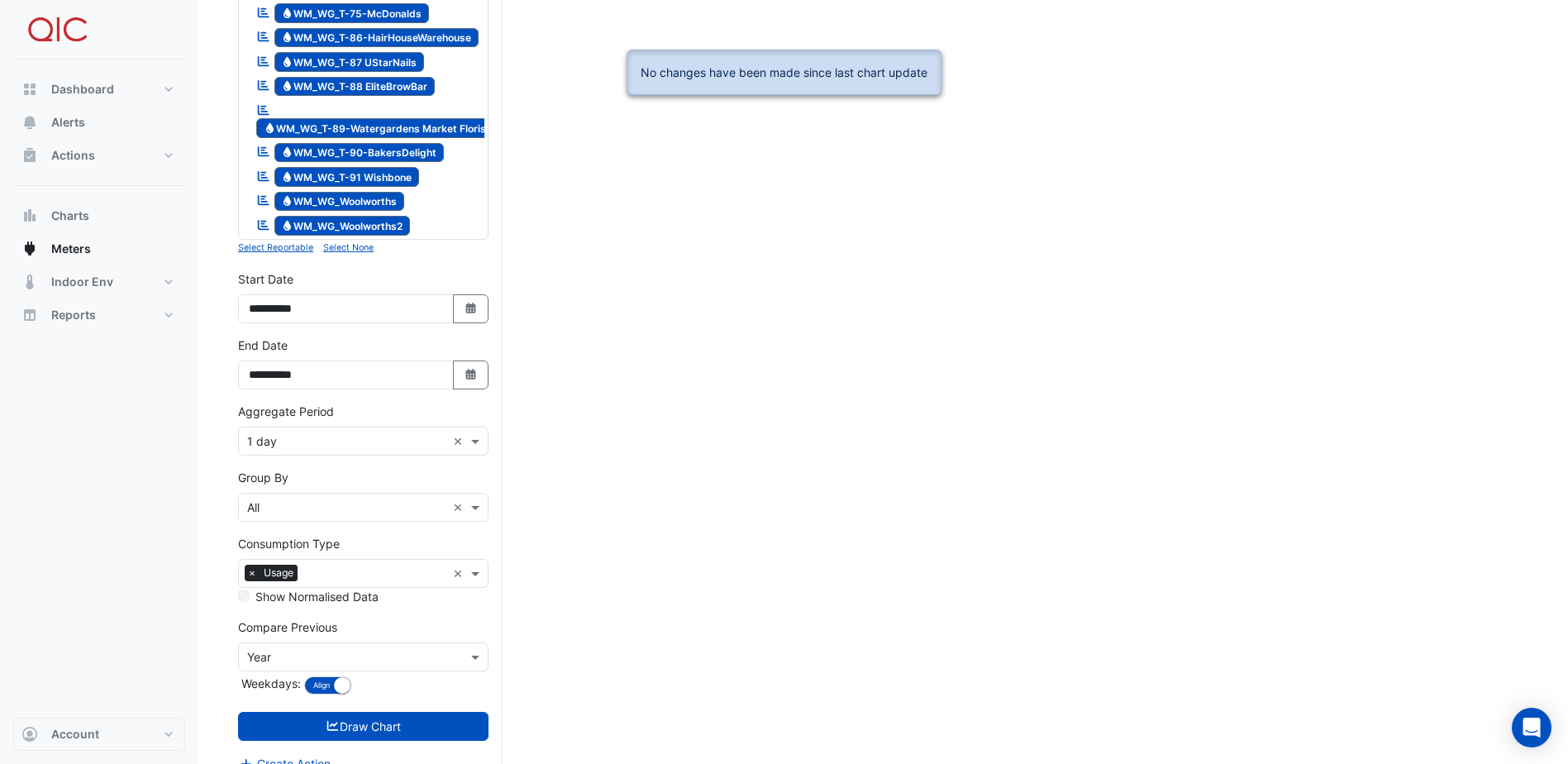
click at [326, 720] on icon "submit" at bounding box center [333, 725] width 15 height 11
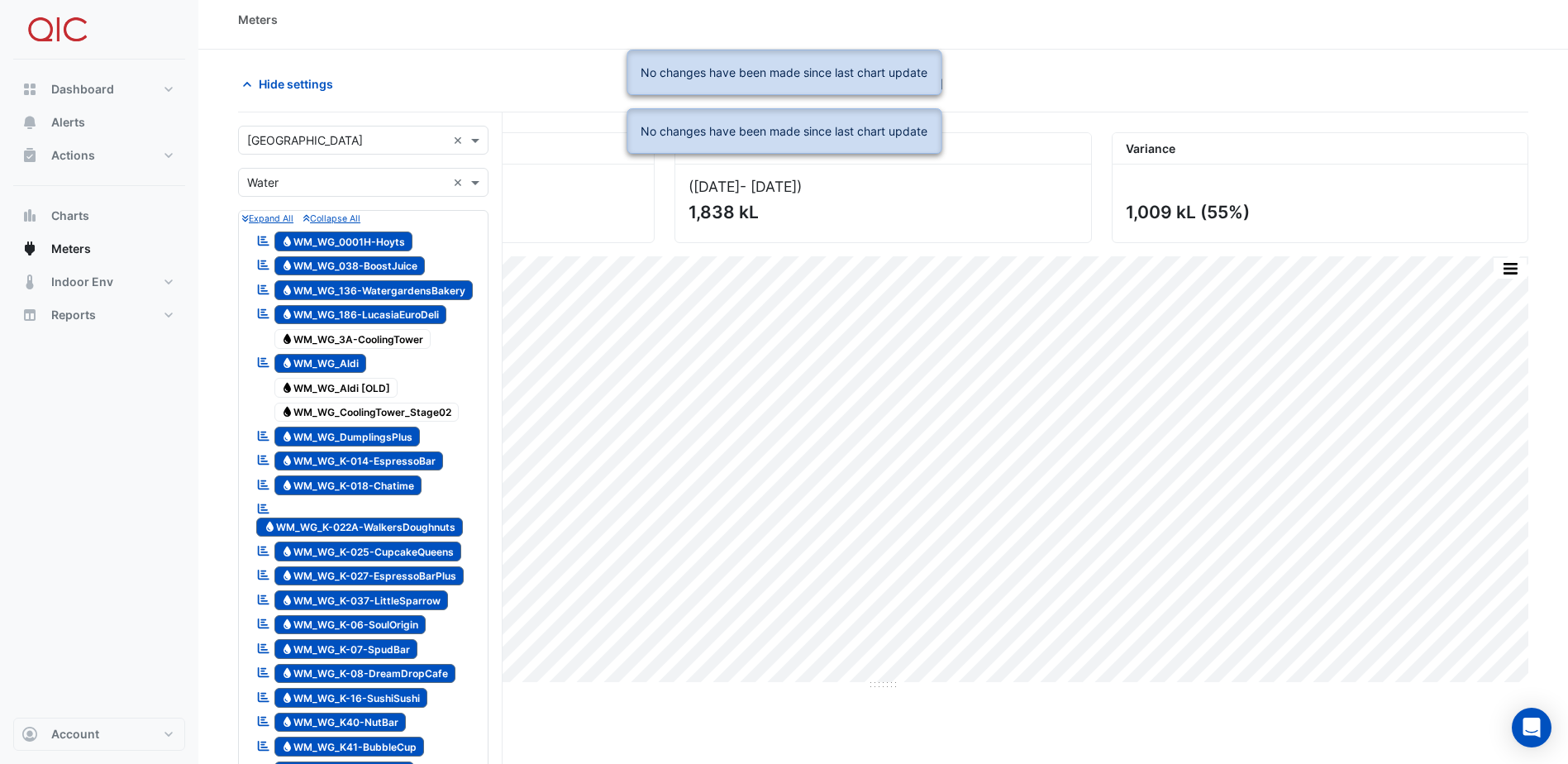
scroll to position [0, 0]
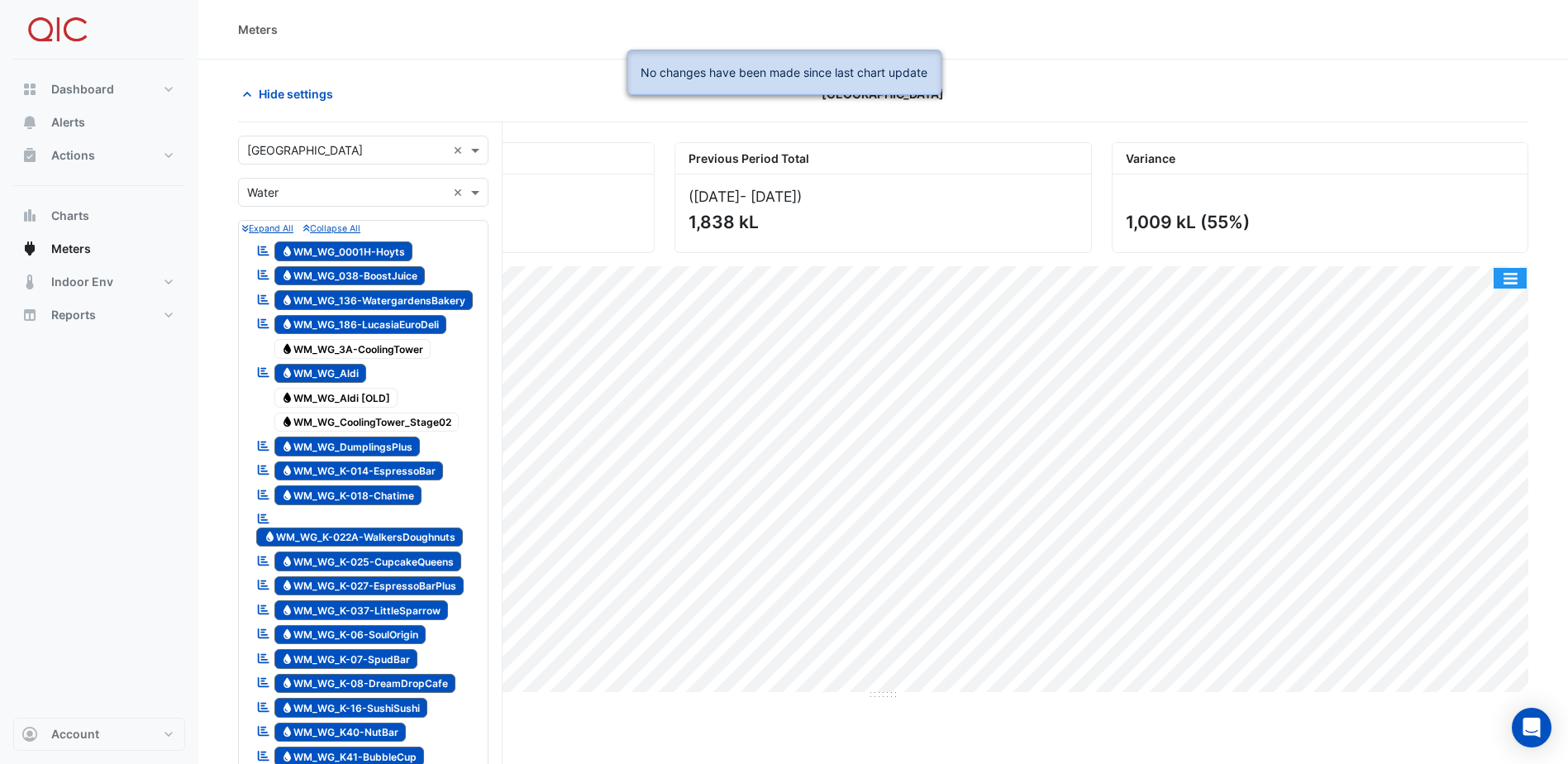
click at [1511, 278] on button "button" at bounding box center [1510, 278] width 33 height 21
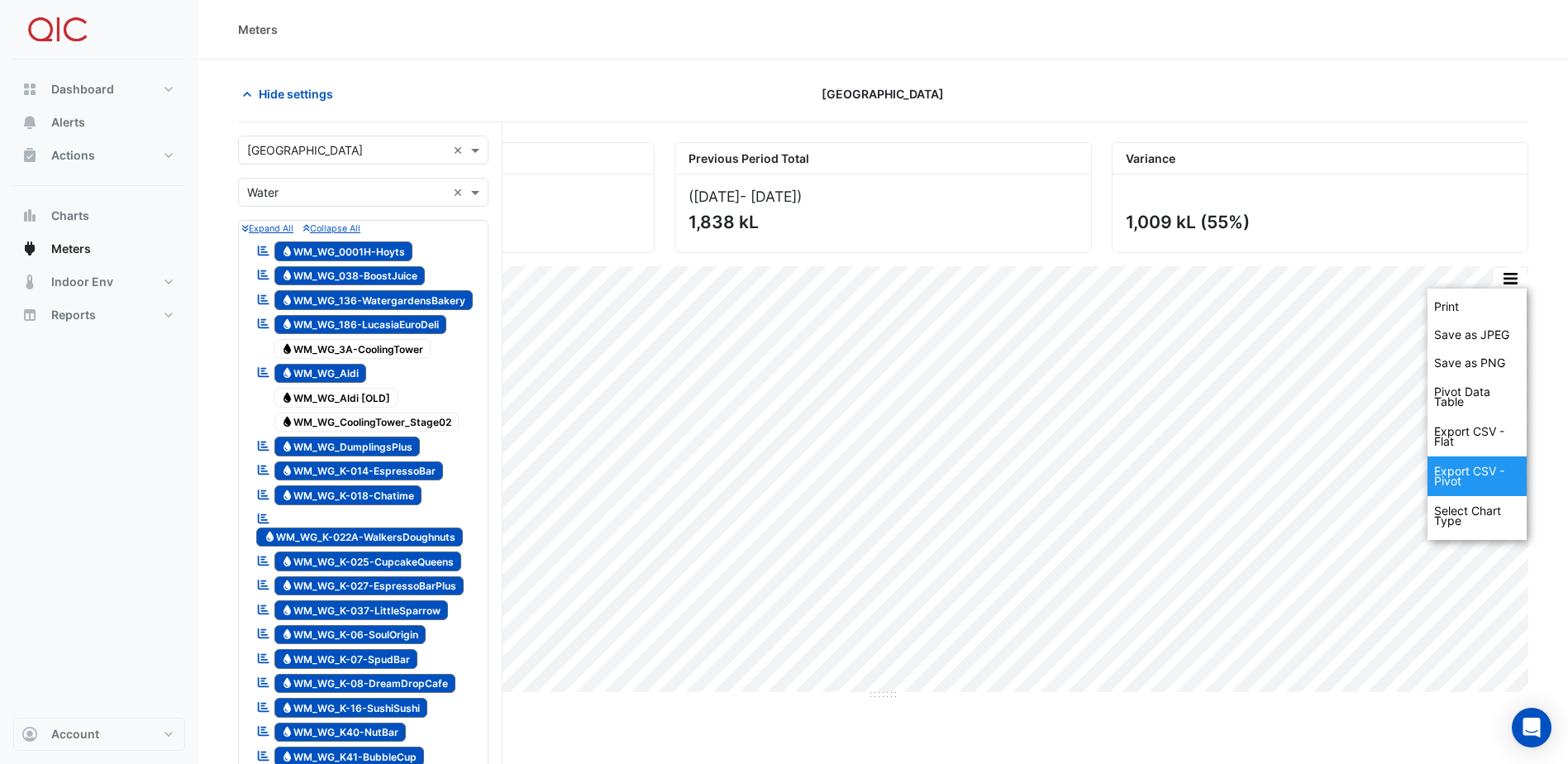
click at [1473, 465] on div "Export CSV - Pivot" at bounding box center [1477, 476] width 99 height 40
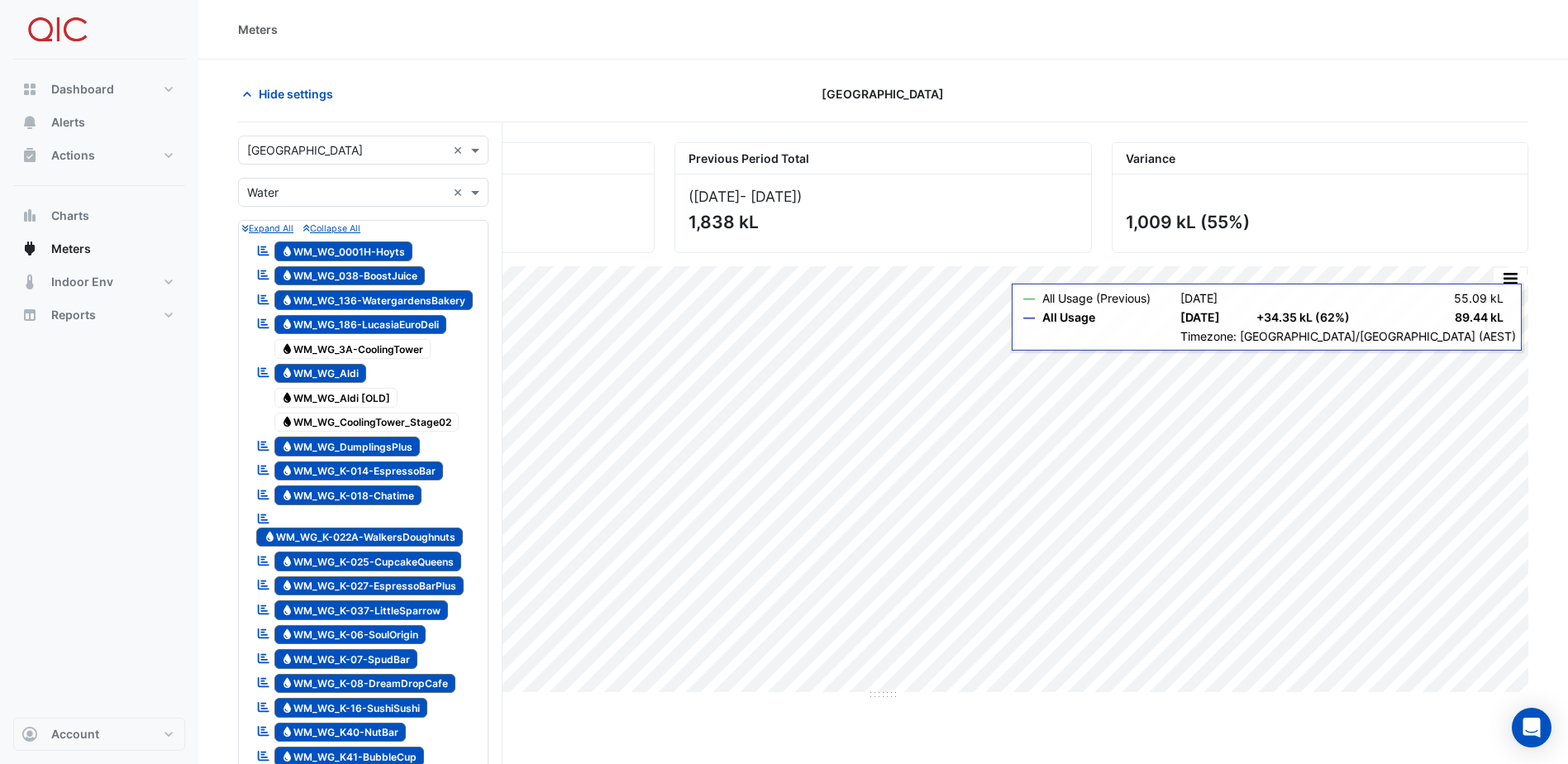
click at [676, 55] on div "Meters" at bounding box center [882, 30] width 1369 height 60
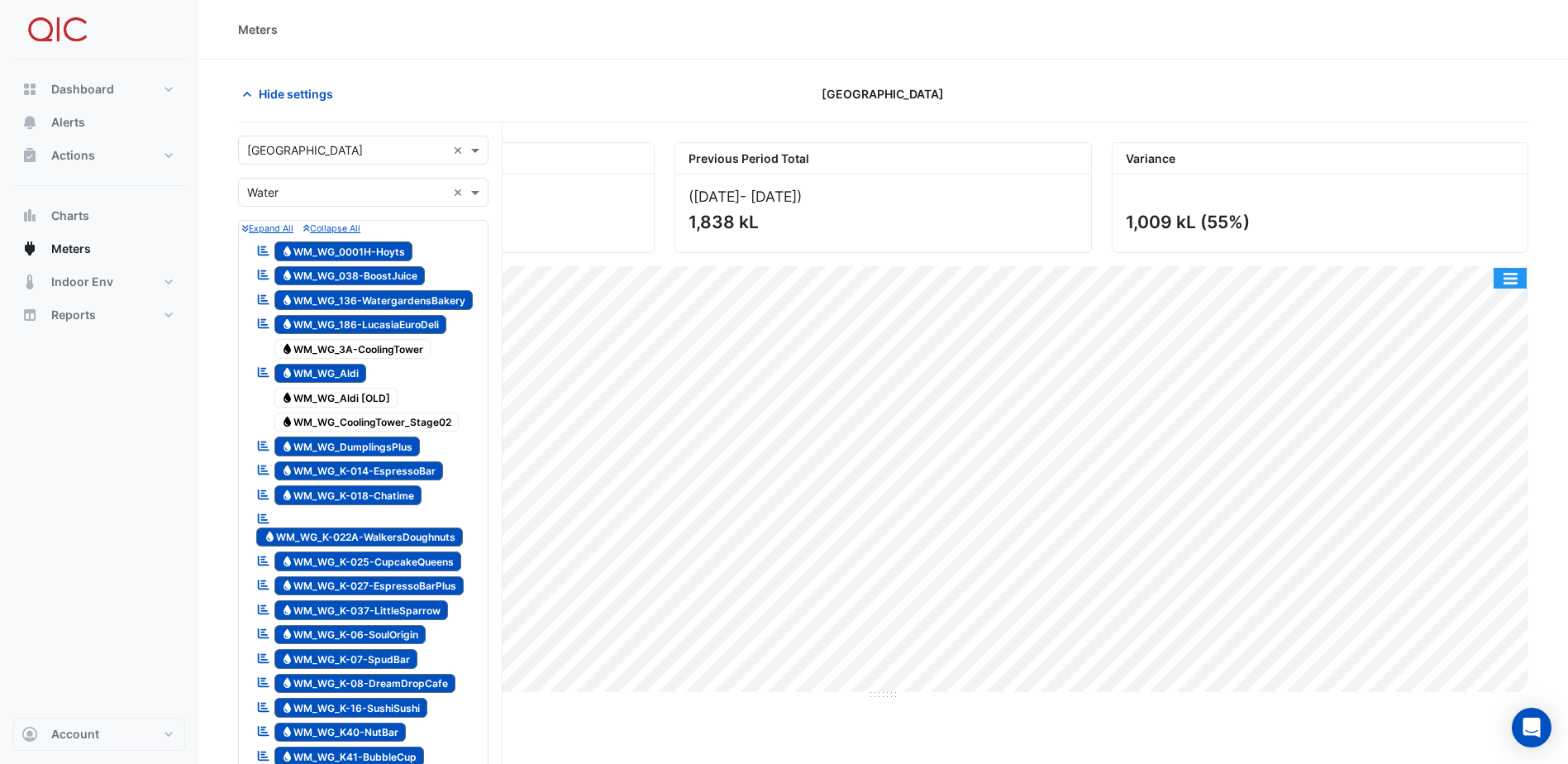
click at [1507, 276] on button "button" at bounding box center [1510, 278] width 33 height 21
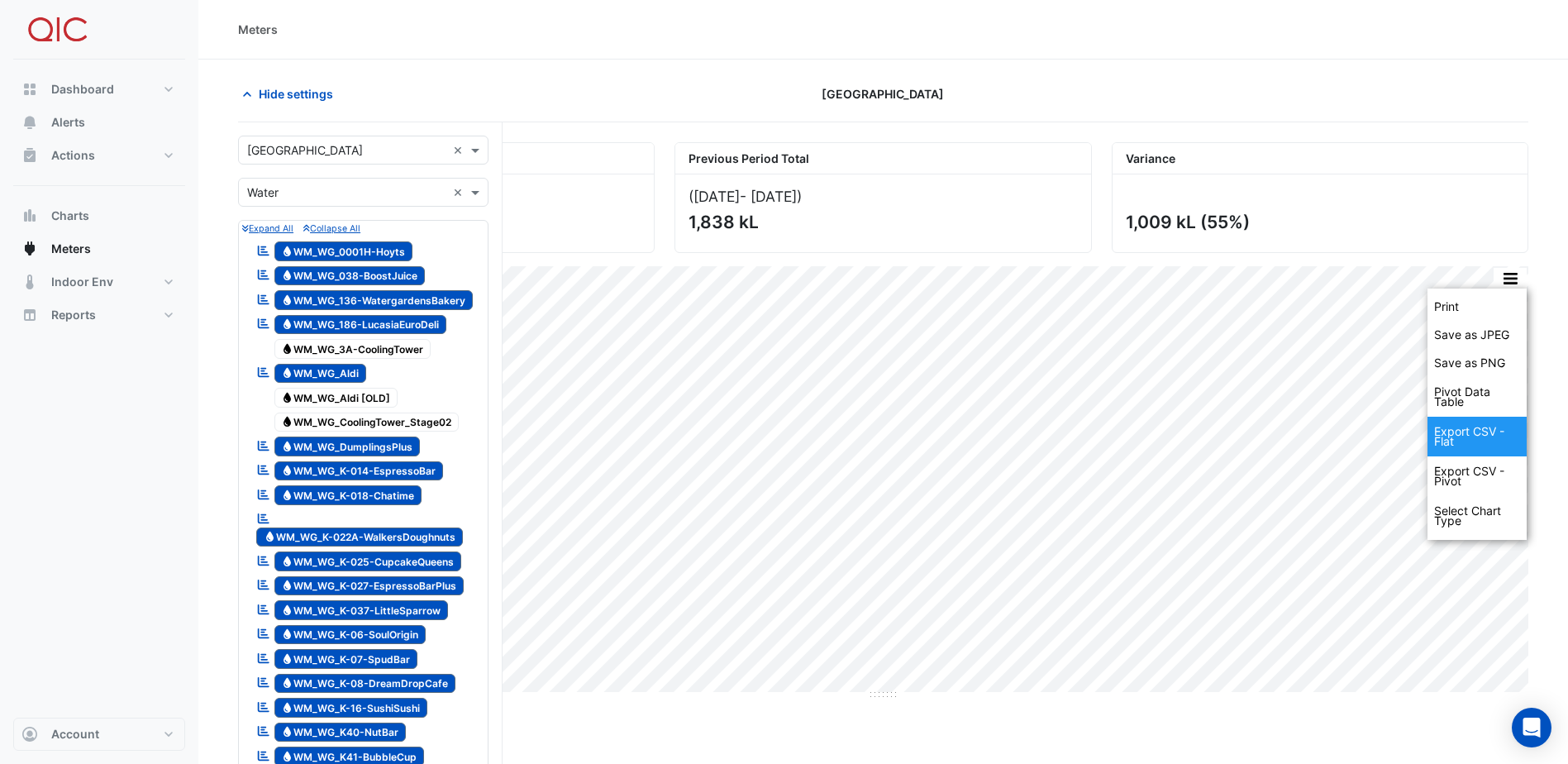
click at [1485, 430] on div "Export CSV - Flat" at bounding box center [1477, 437] width 99 height 40
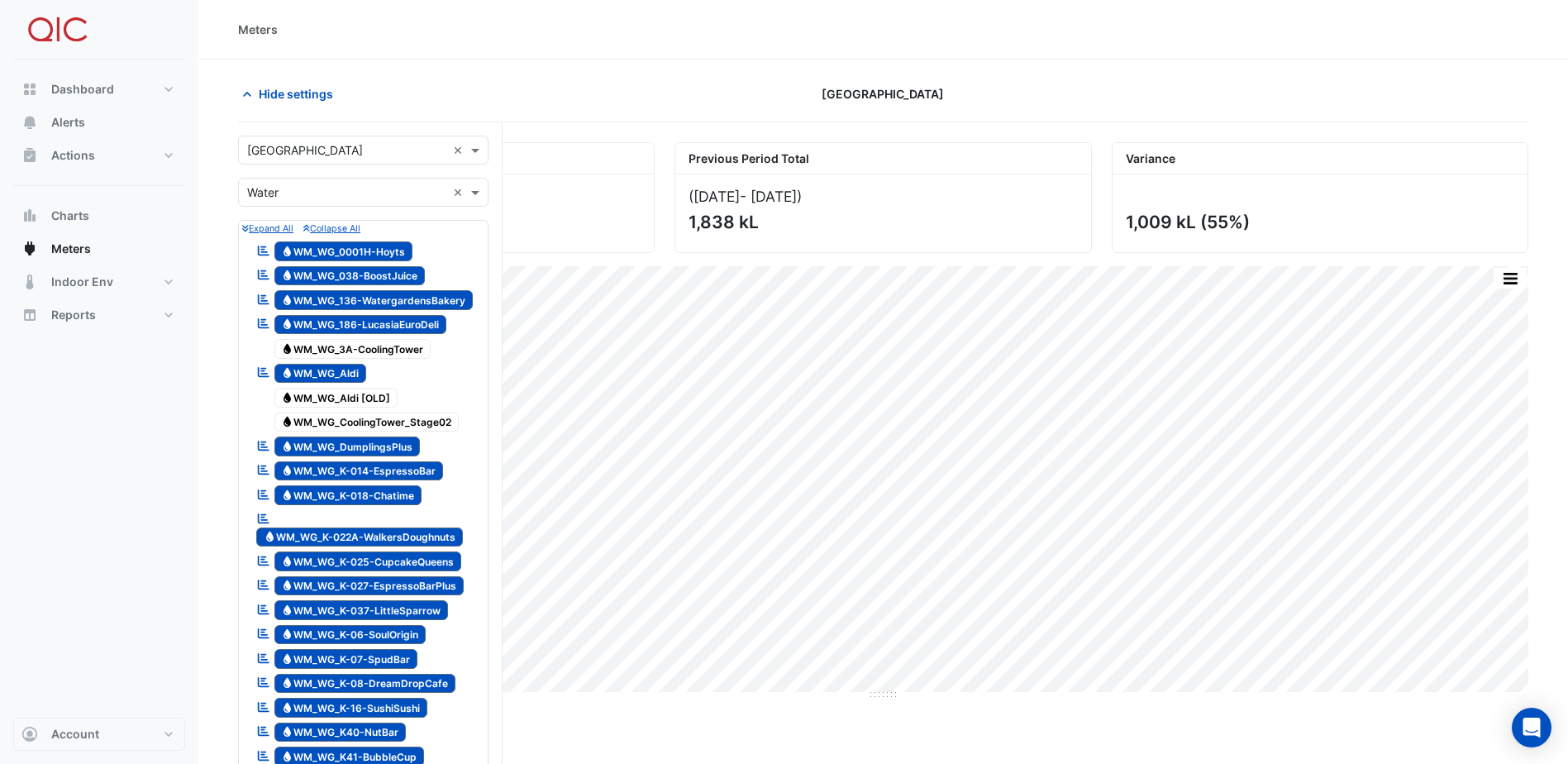
click at [76, 541] on div "Dashboard Portfolio Ratings Performance Alerts Actions Site Manager Charts" at bounding box center [99, 389] width 172 height 658
click at [84, 217] on span "Charts" at bounding box center [70, 215] width 38 height 16
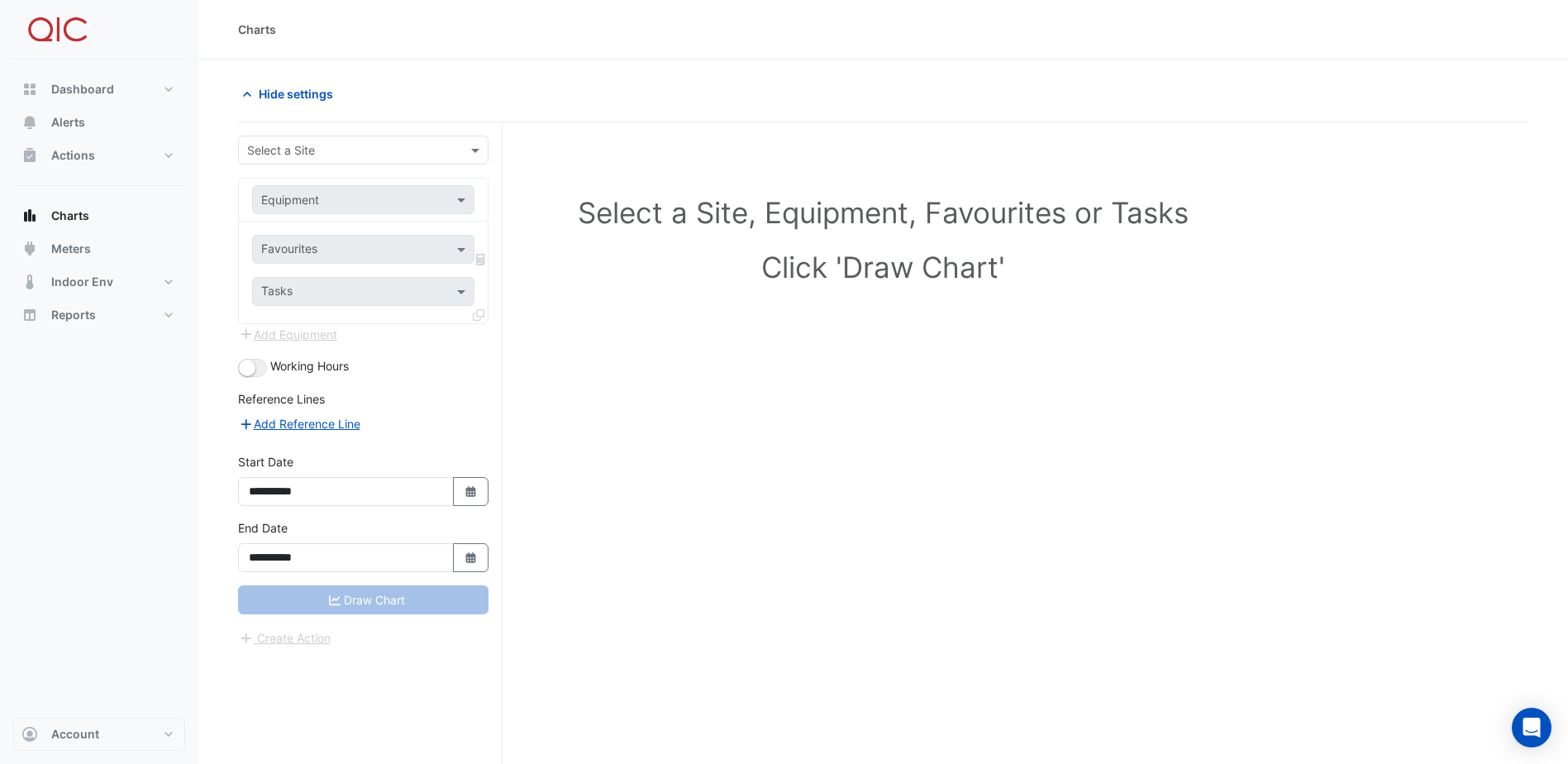
click at [332, 152] on input "text" at bounding box center [346, 151] width 199 height 17
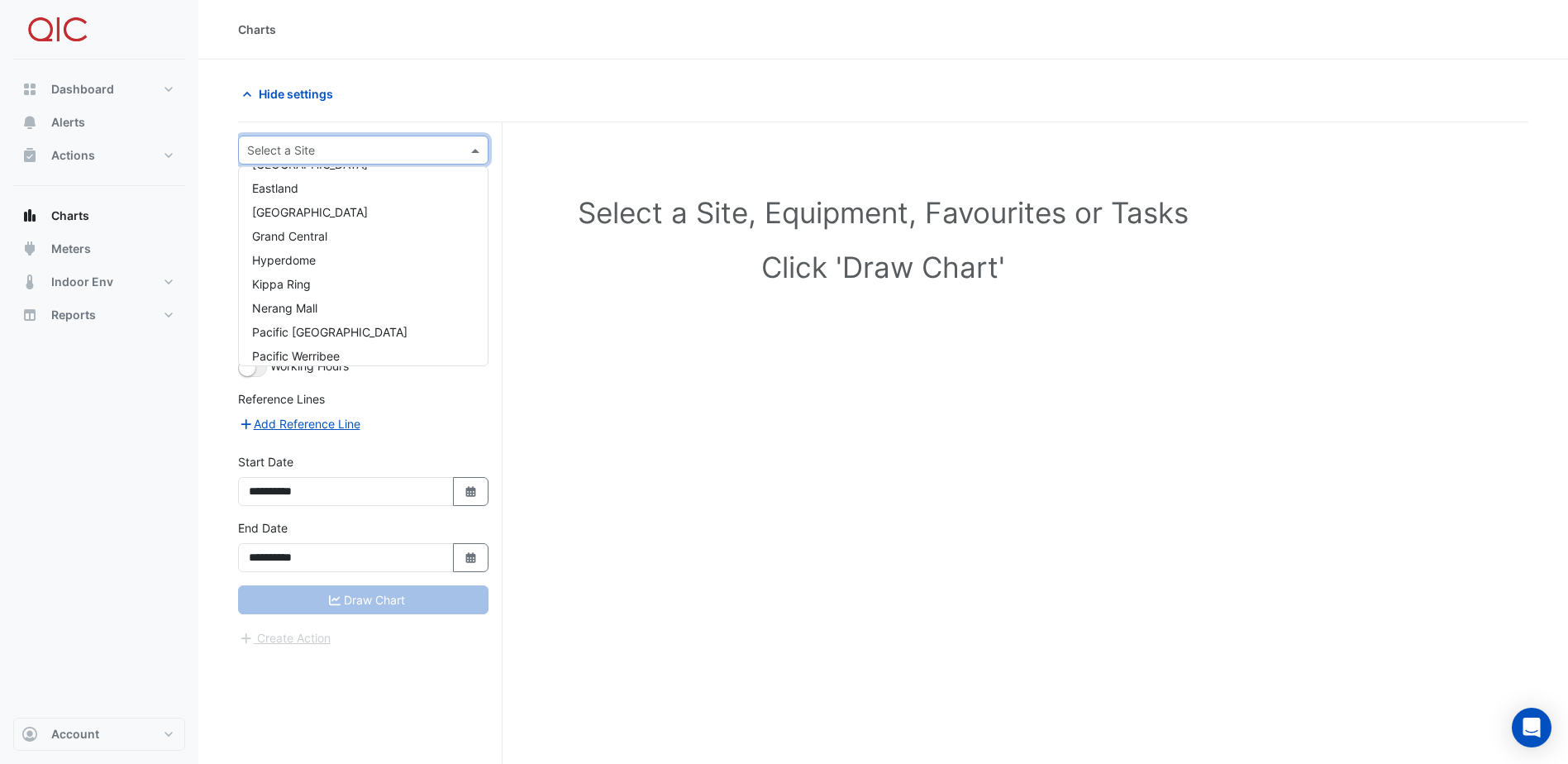
scroll to position [198, 0]
click at [329, 346] on span "[GEOGRAPHIC_DATA]" at bounding box center [309, 346] width 115 height 14
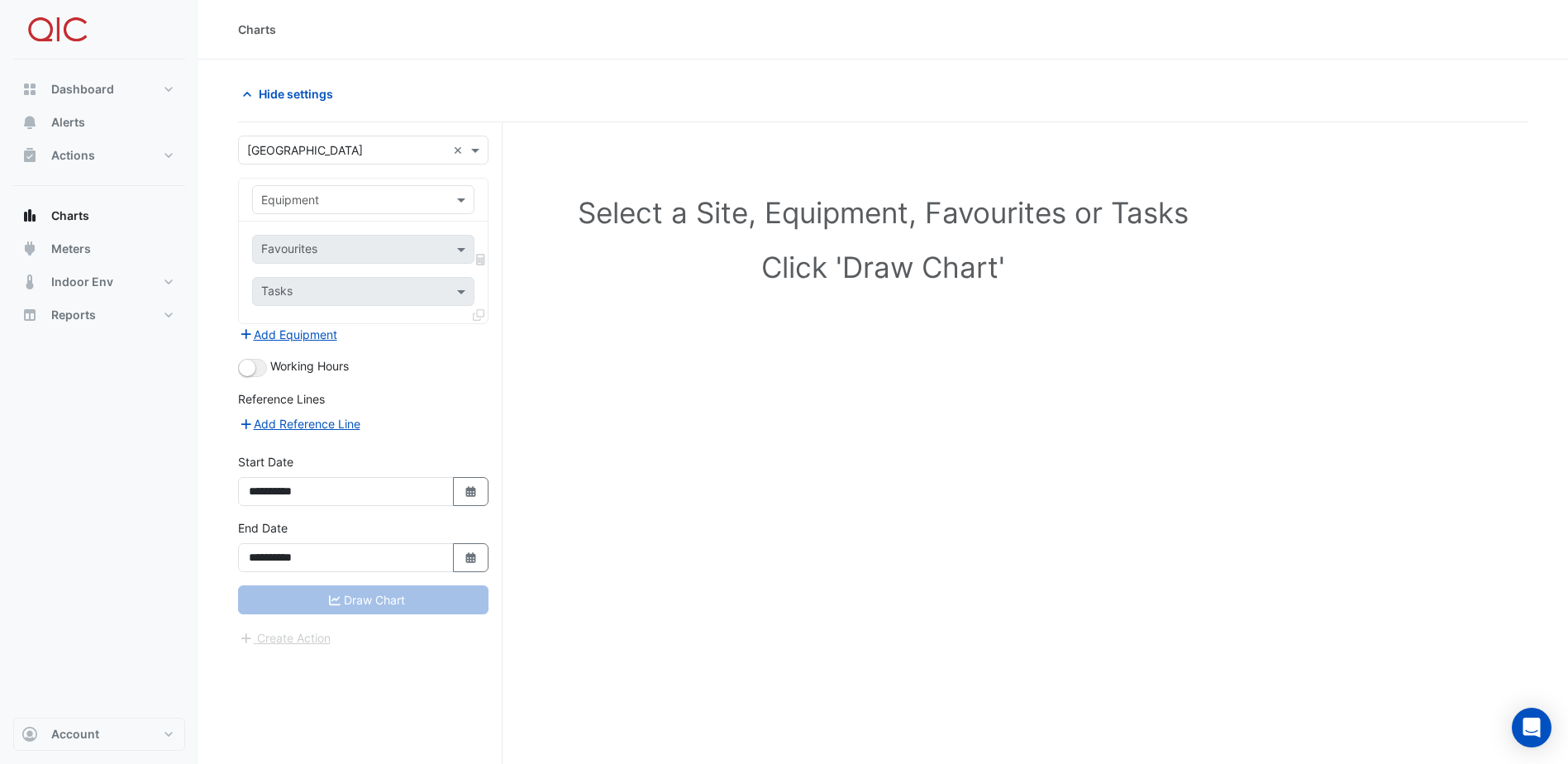
click at [115, 449] on div "Dashboard Portfolio Ratings Performance Alerts Actions Site Manager Charts" at bounding box center [99, 389] width 172 height 658
click at [101, 247] on button "Meters" at bounding box center [99, 248] width 172 height 33
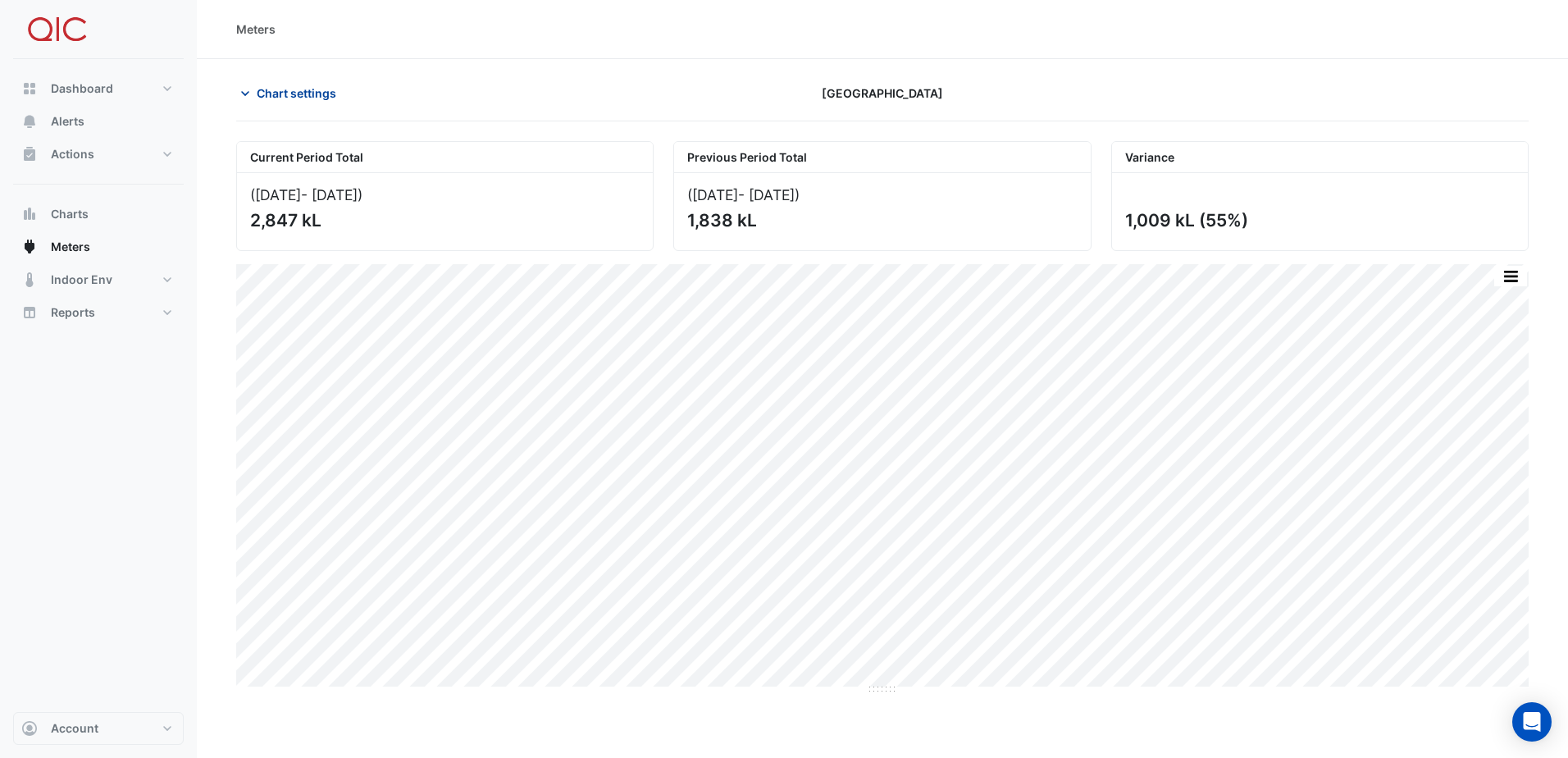
click at [298, 89] on span "Chart settings" at bounding box center [296, 93] width 79 height 17
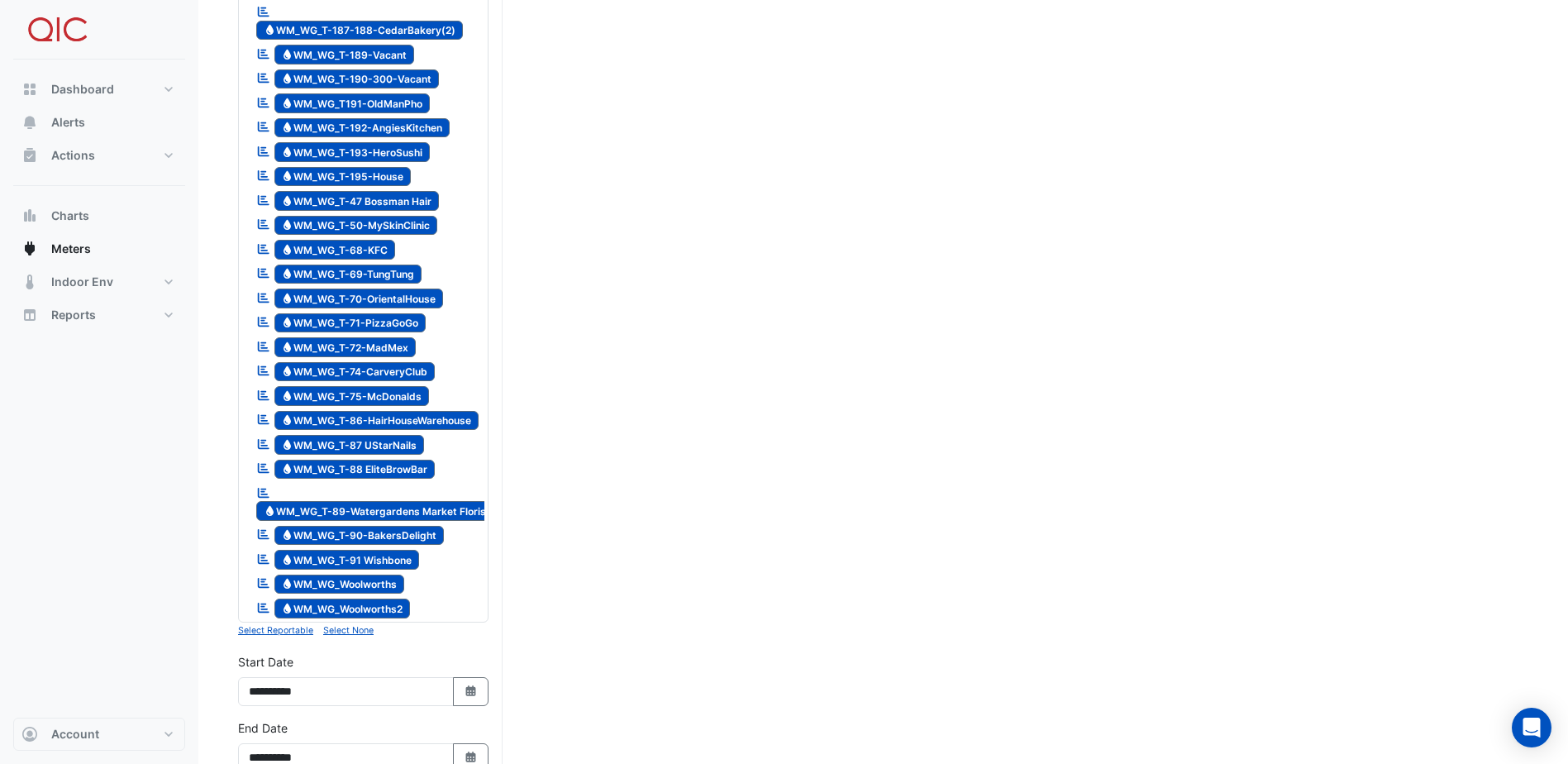
scroll to position [1818, 0]
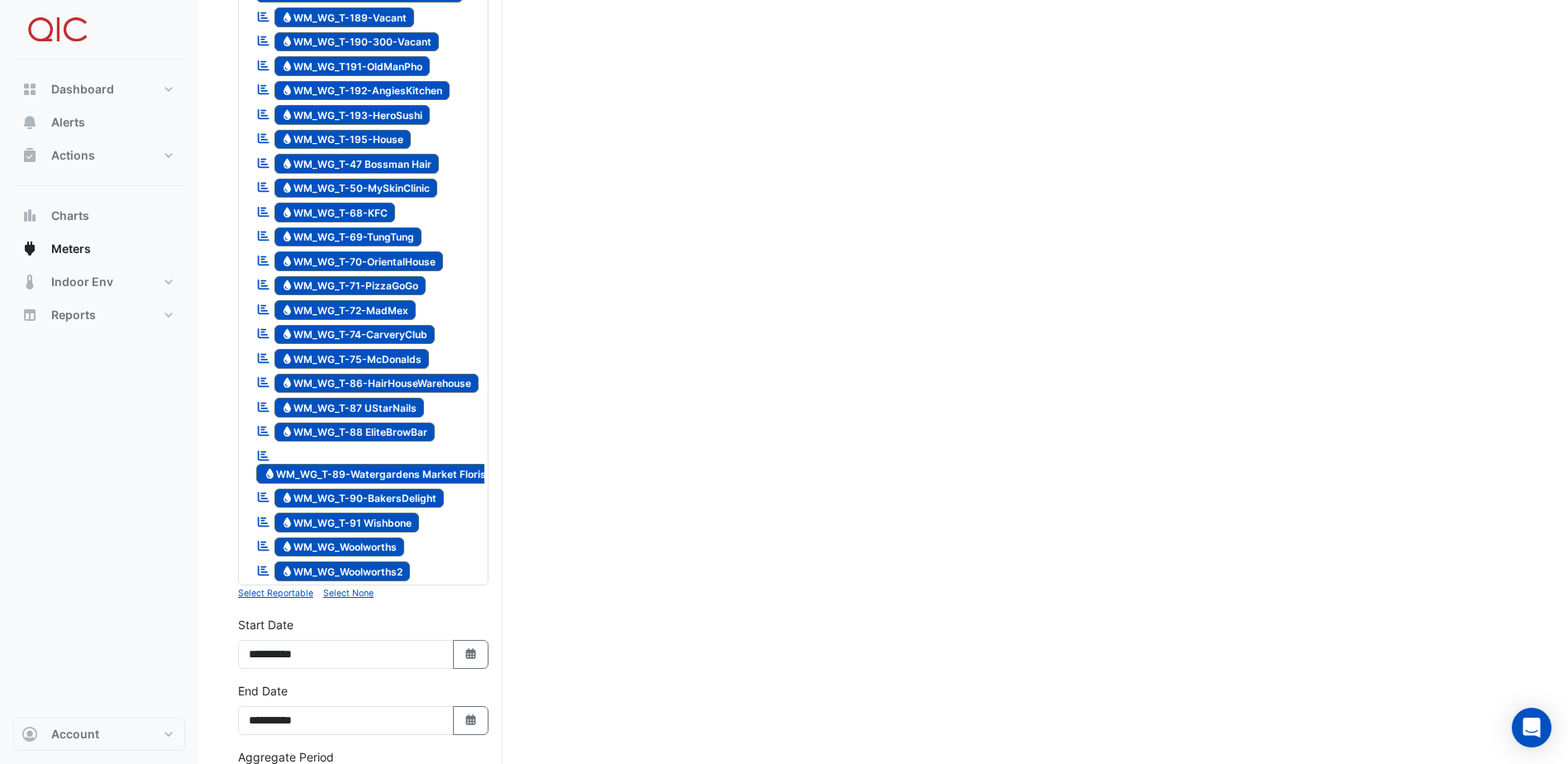
click at [326, 588] on small "Select None" at bounding box center [348, 593] width 50 height 10
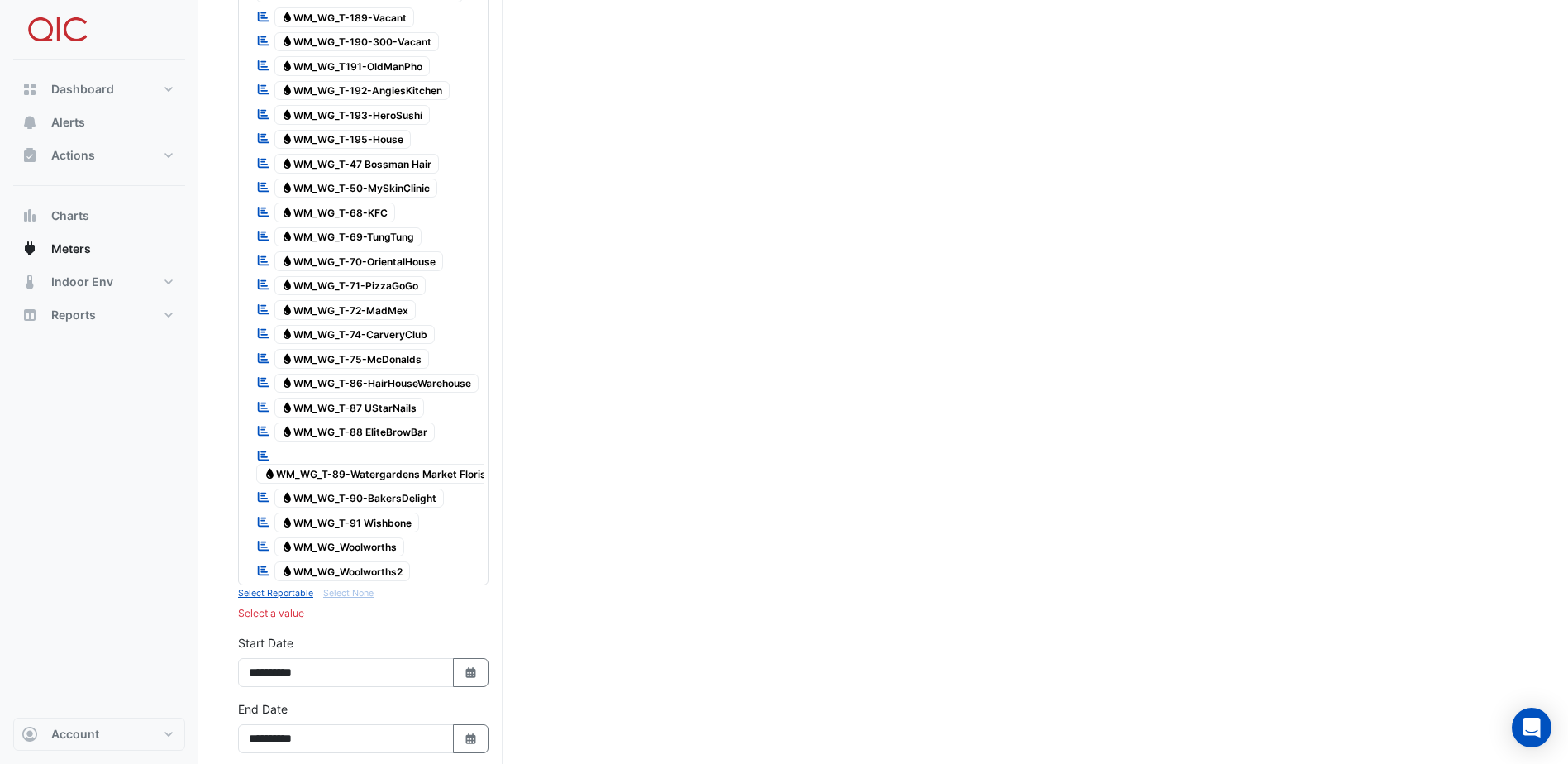
click at [303, 588] on small "Select Reportable" at bounding box center [275, 593] width 76 height 10
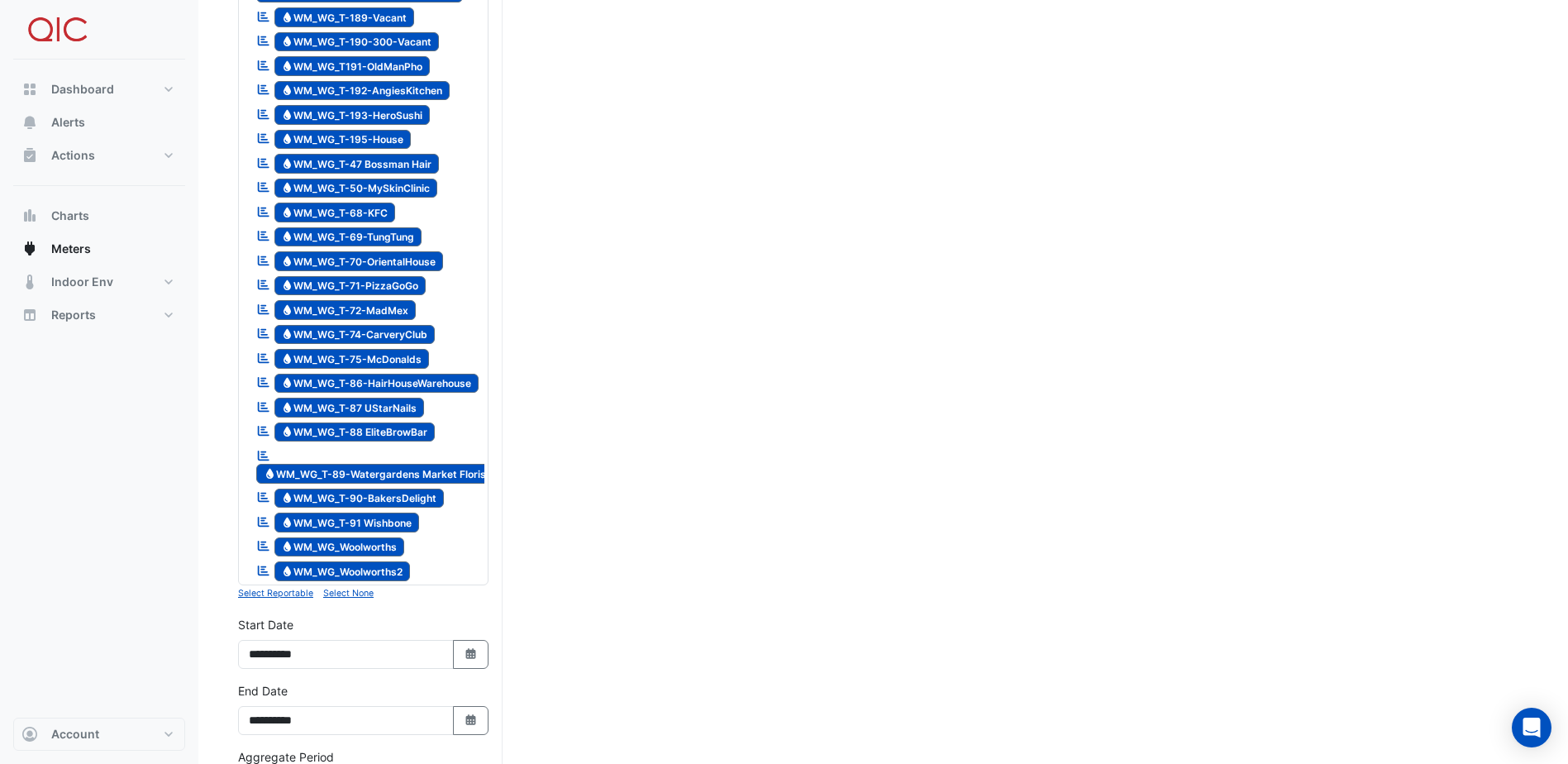
click at [186, 574] on nav "Dashboard Portfolio Ratings Performance Alerts Actions Site Manager Charts" at bounding box center [99, 382] width 198 height 764
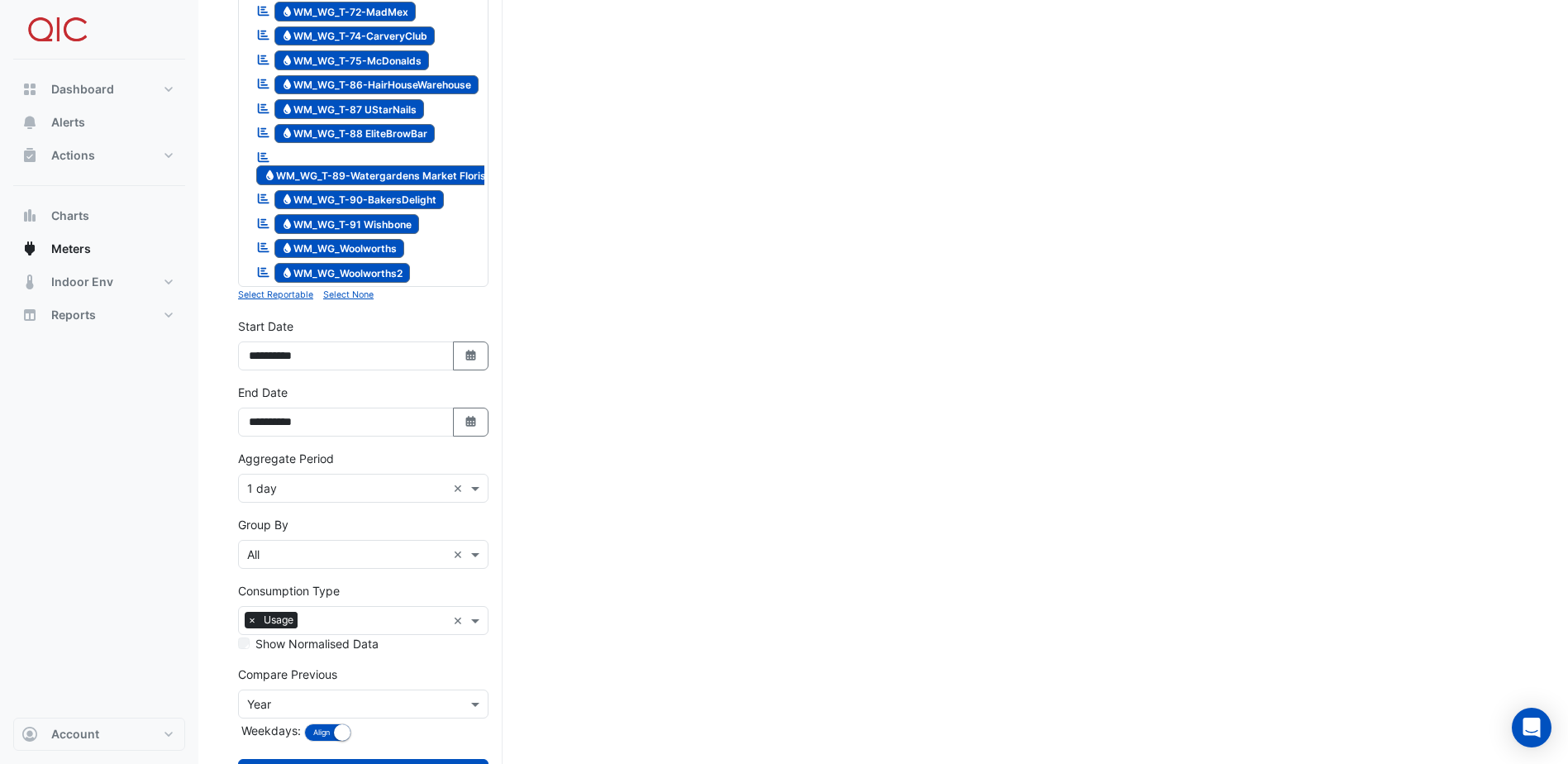
scroll to position [2164, 0]
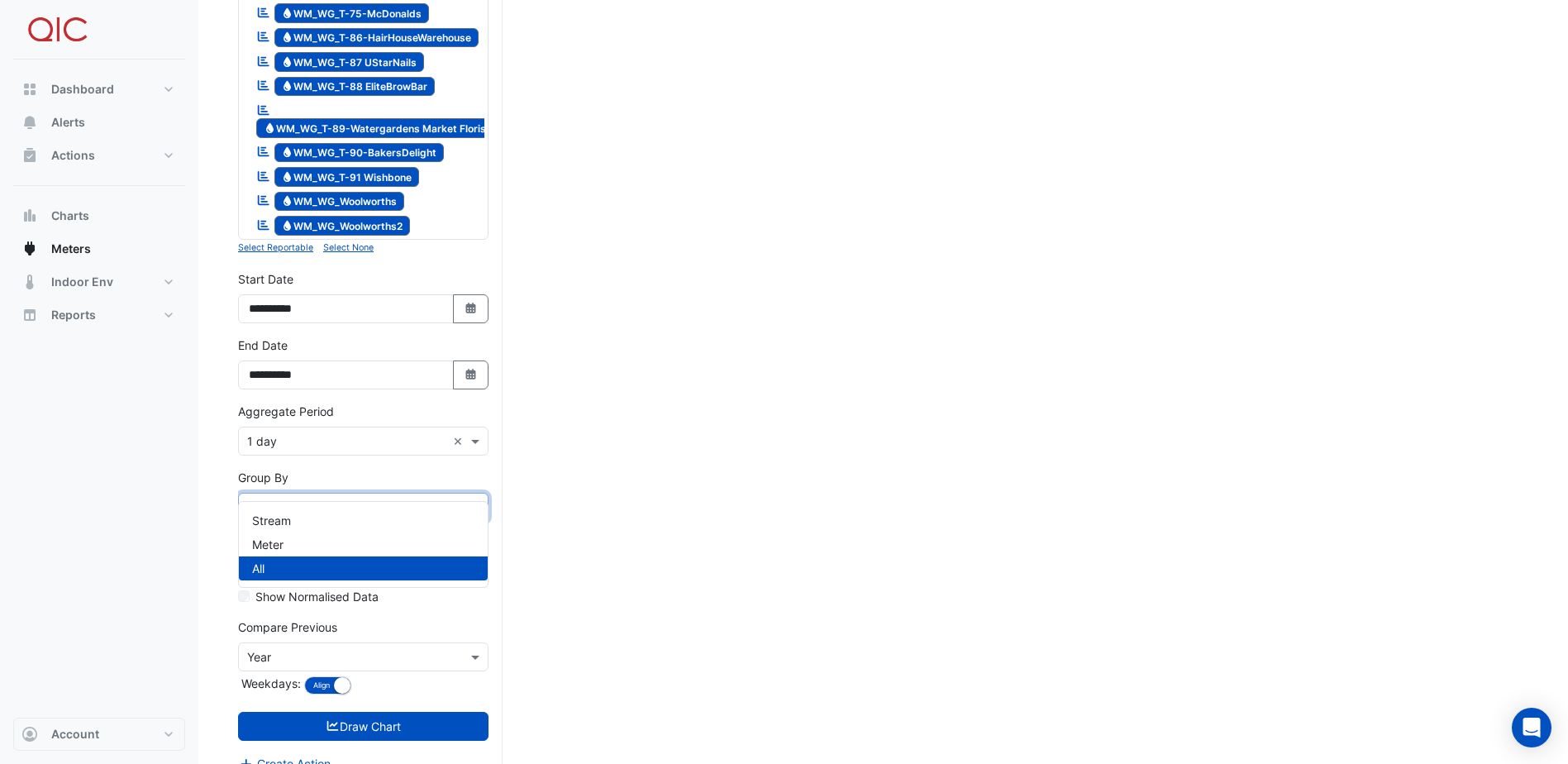
click at [306, 499] on input "text" at bounding box center [346, 508] width 199 height 17
click at [295, 539] on div "Meter" at bounding box center [363, 544] width 249 height 24
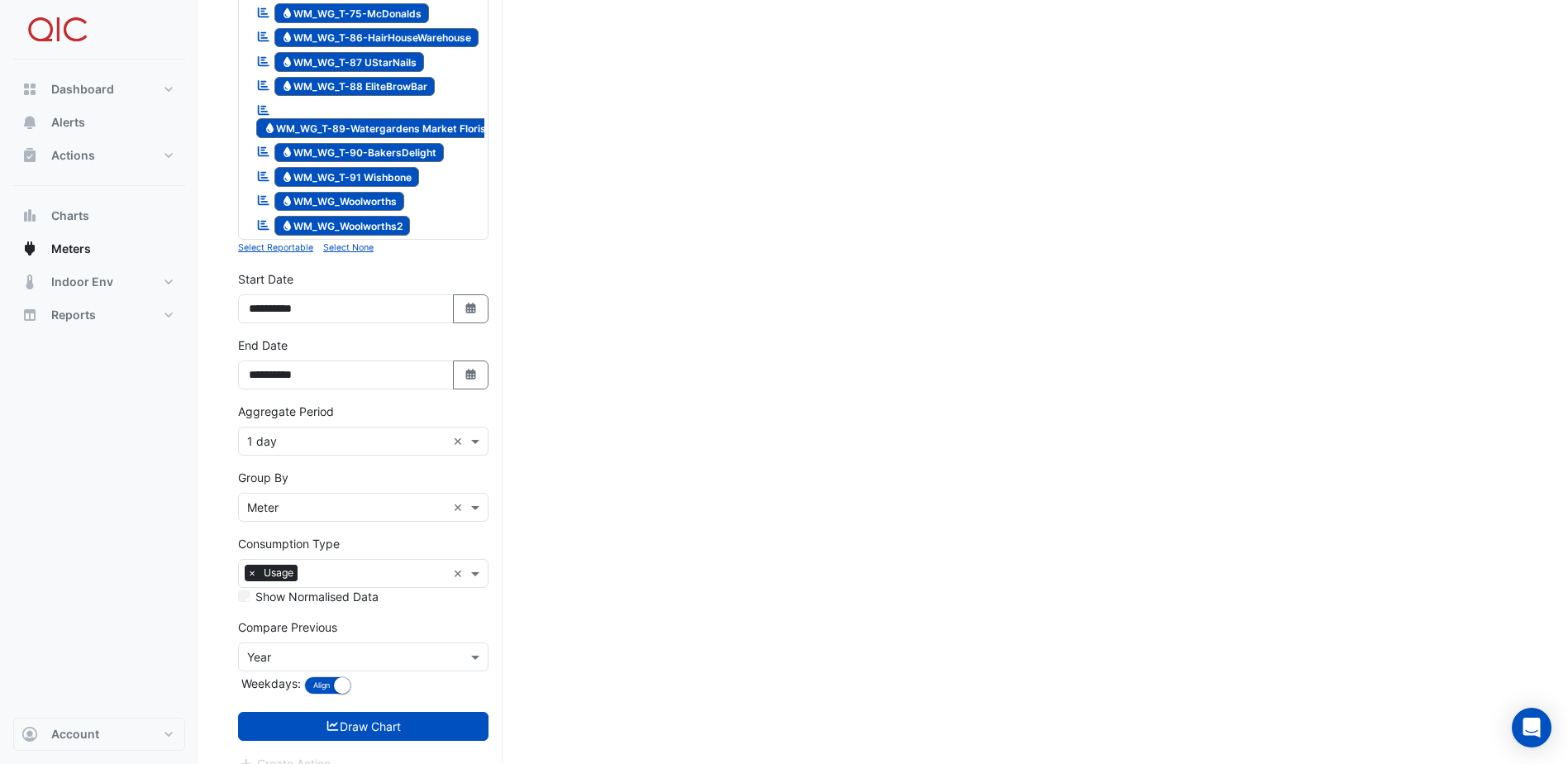
click at [139, 542] on div "Dashboard Portfolio Ratings Performance Alerts Actions Site Manager Charts" at bounding box center [99, 389] width 172 height 658
click at [370, 712] on button "Draw Chart" at bounding box center [363, 726] width 250 height 29
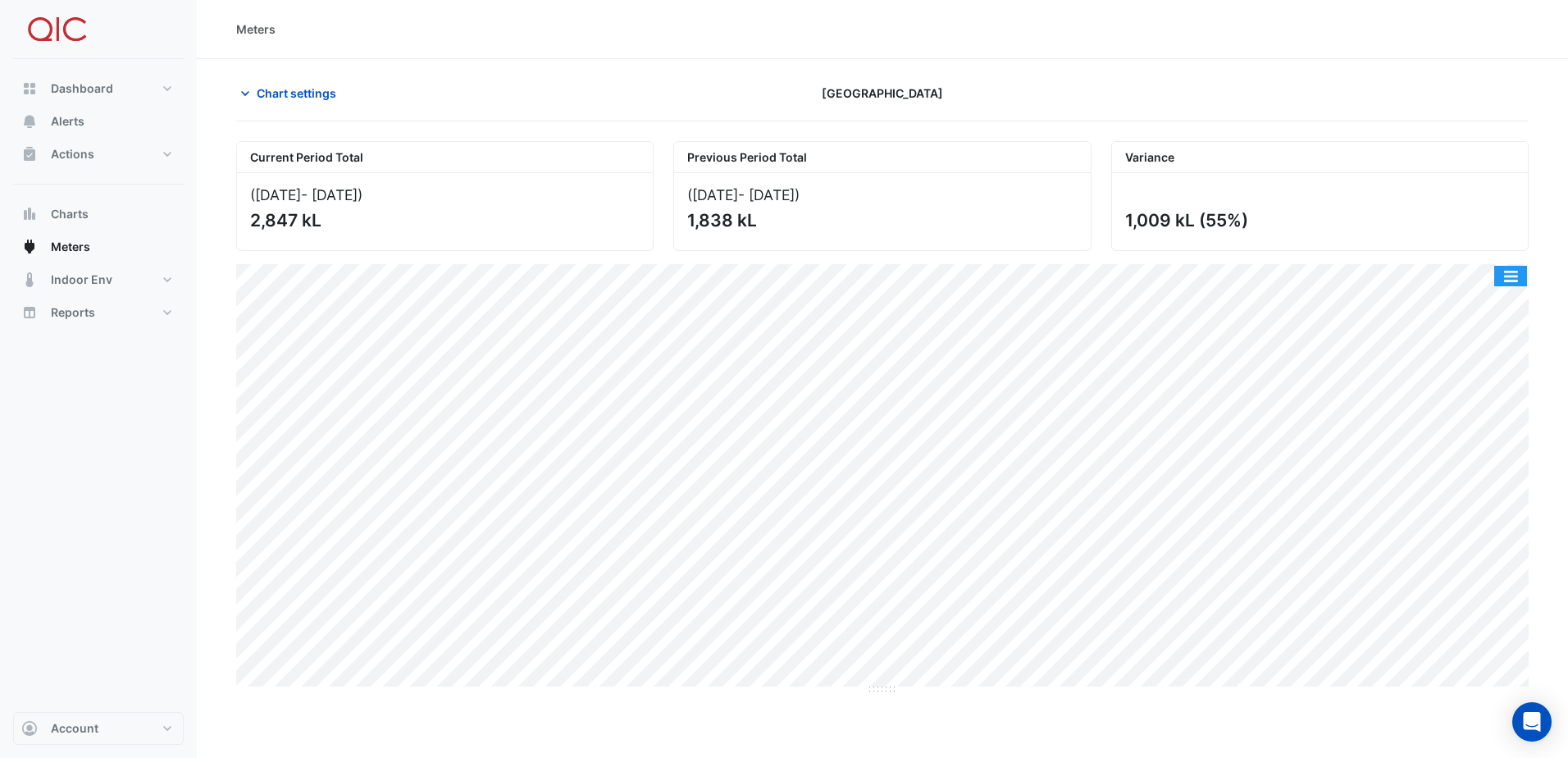
click at [1512, 270] on button "button" at bounding box center [1510, 276] width 33 height 21
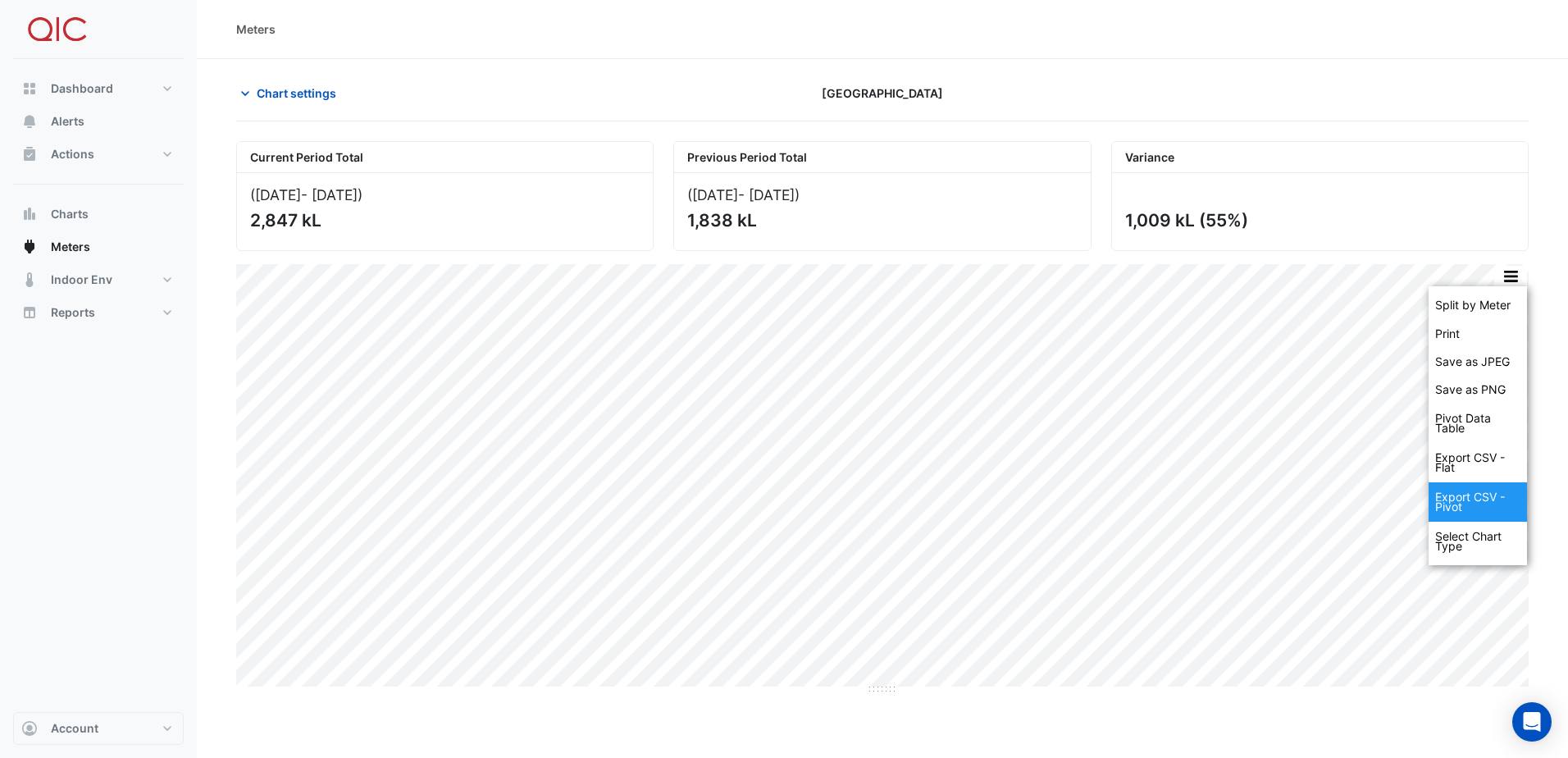
click at [1465, 499] on div "Export CSV - Pivot" at bounding box center [1478, 502] width 98 height 40
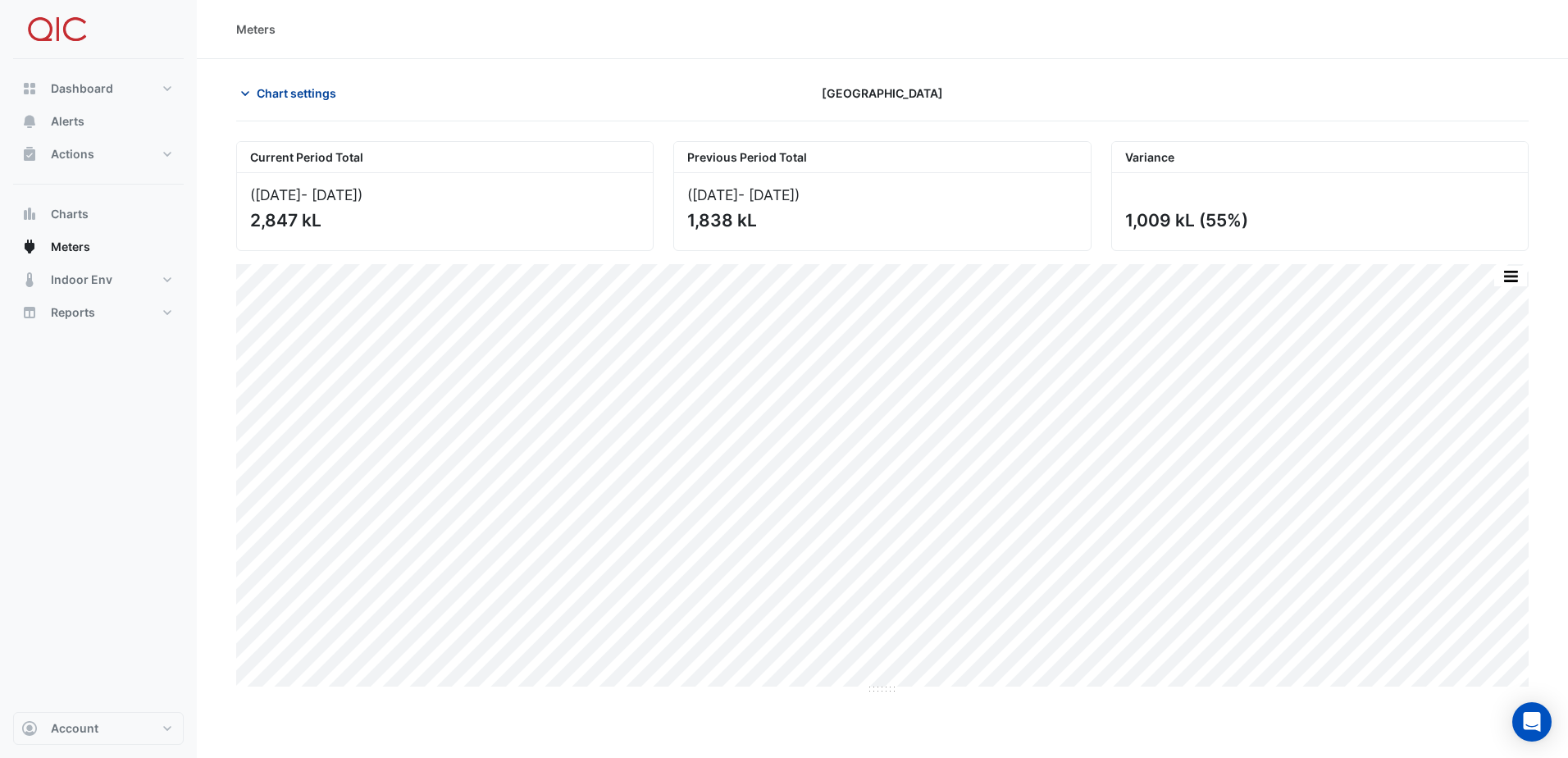
click at [312, 82] on button "Chart settings" at bounding box center [291, 92] width 111 height 28
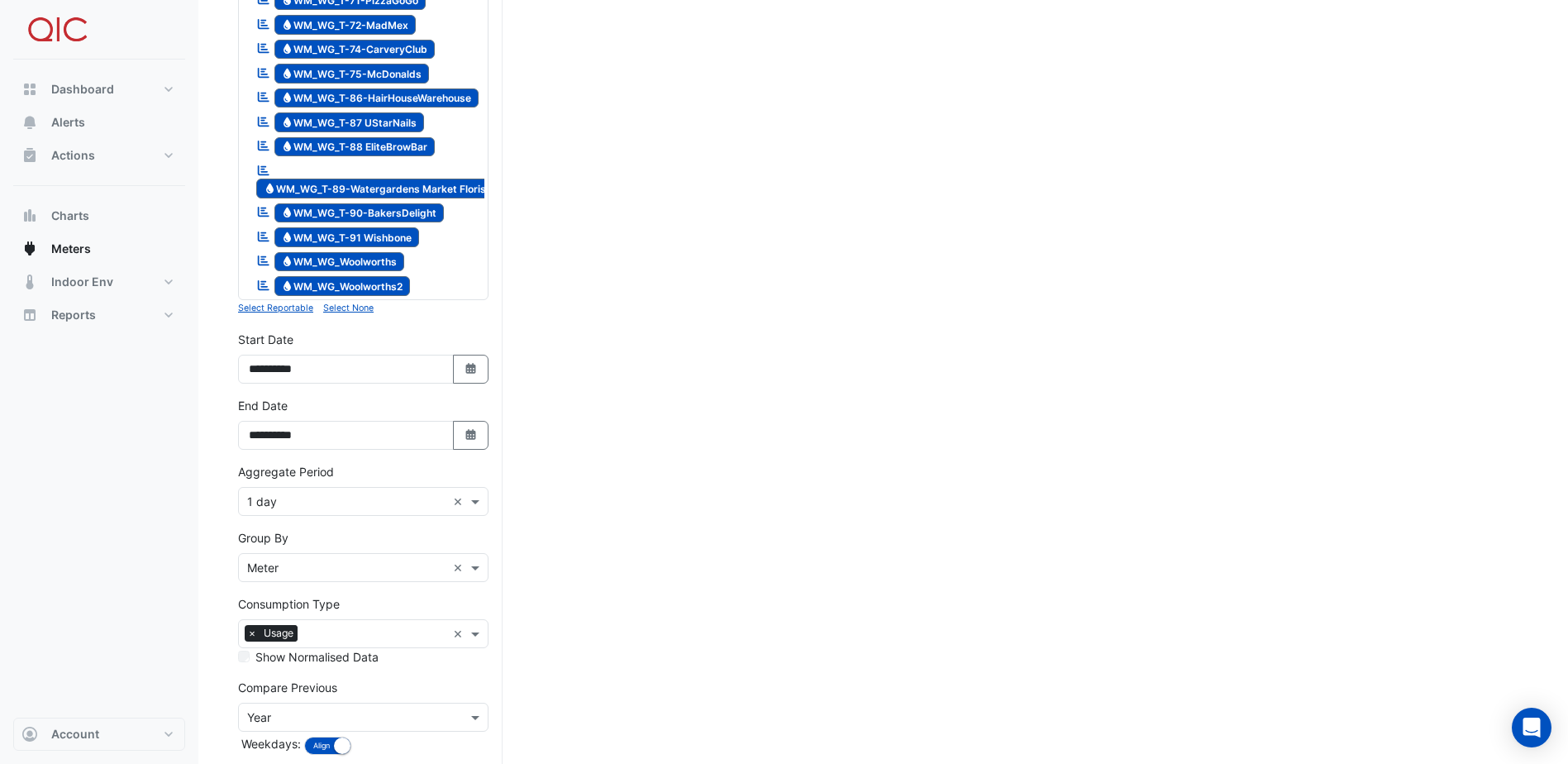
scroll to position [2164, 0]
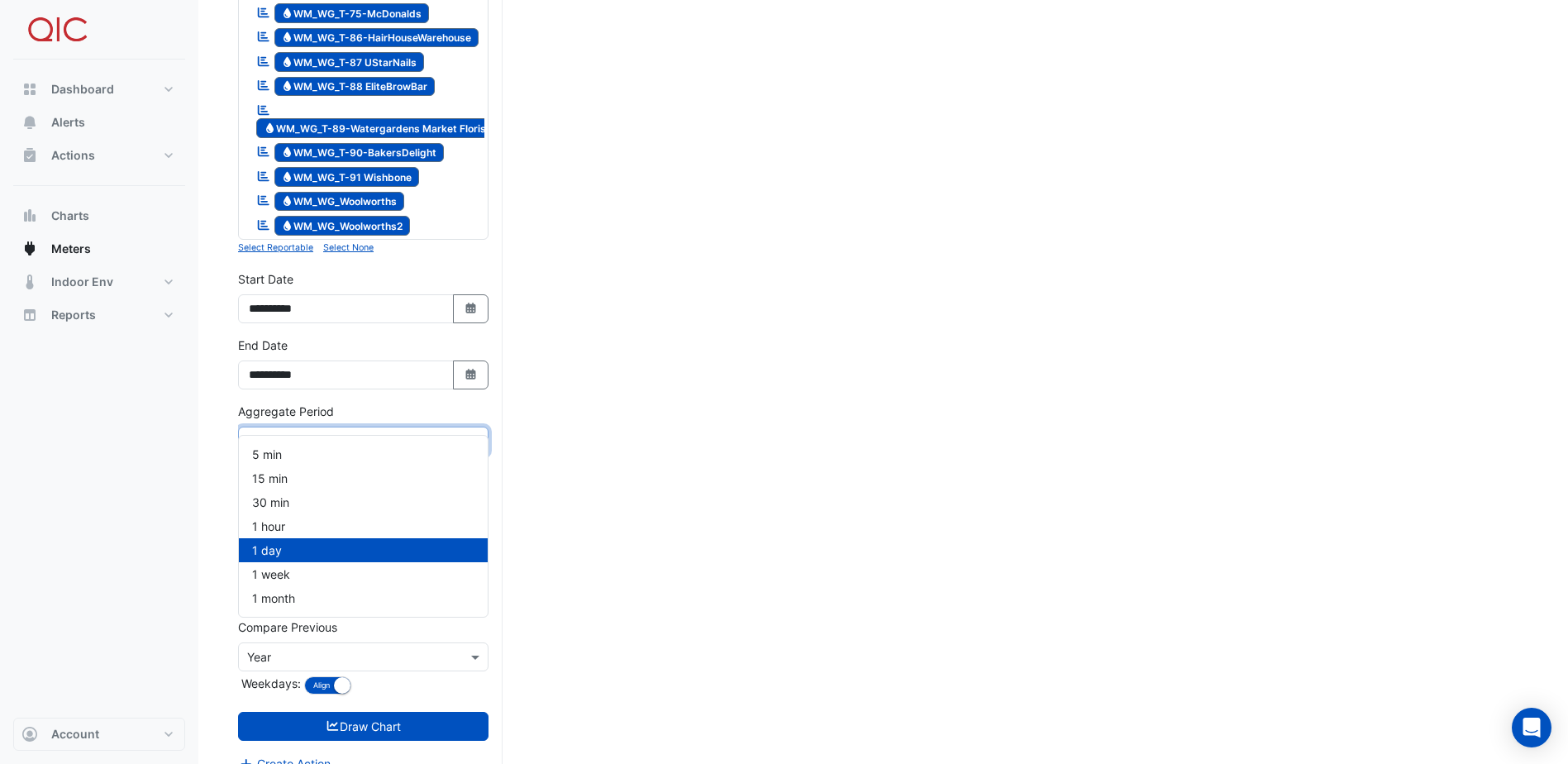
click at [341, 433] on input "text" at bounding box center [346, 442] width 199 height 17
click at [287, 591] on span "1 month" at bounding box center [273, 598] width 43 height 14
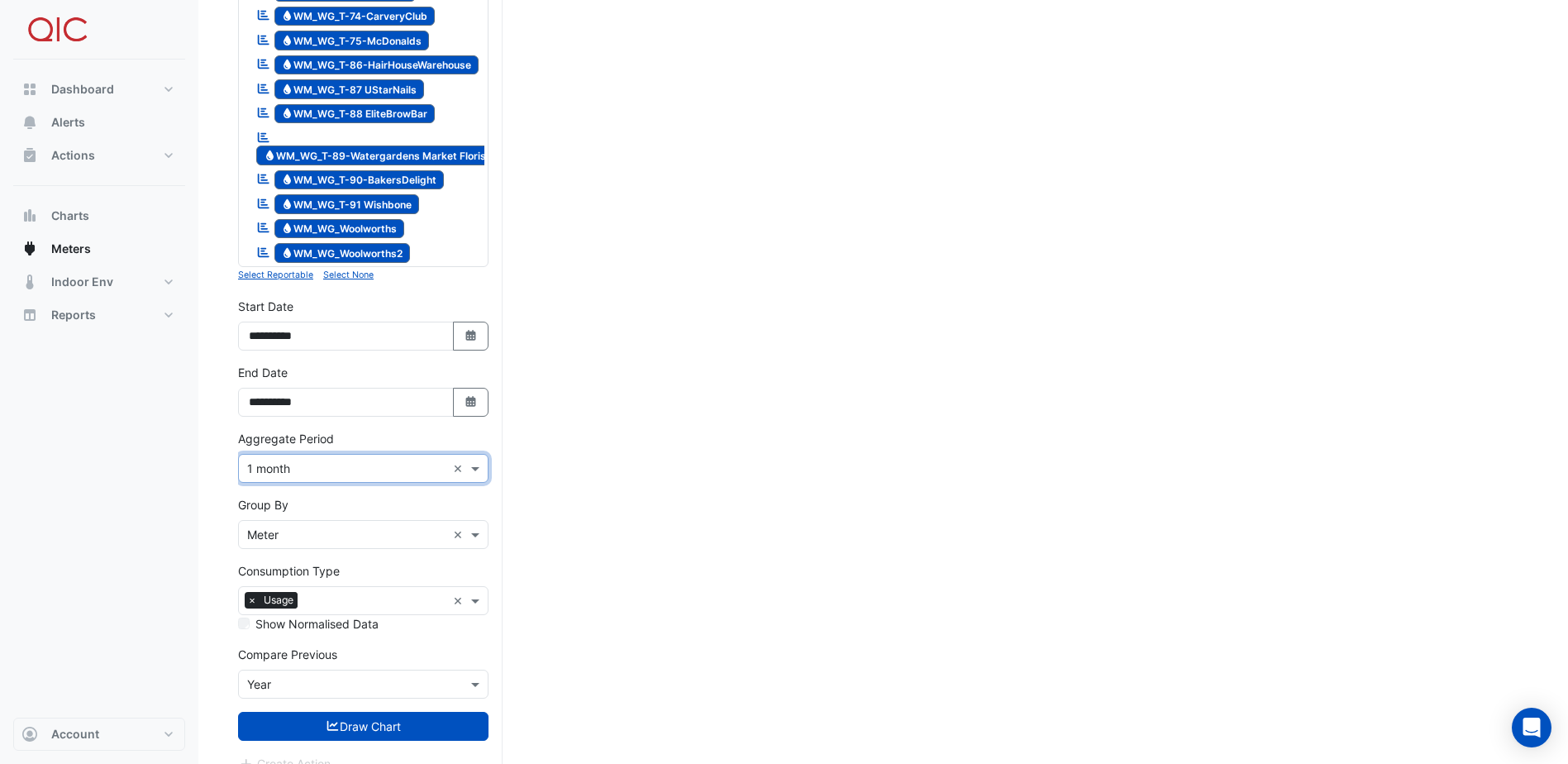
click at [129, 594] on div "Dashboard Portfolio Ratings Performance Alerts Actions Site Manager Charts" at bounding box center [99, 389] width 172 height 658
click at [397, 712] on button "Draw Chart" at bounding box center [363, 726] width 250 height 29
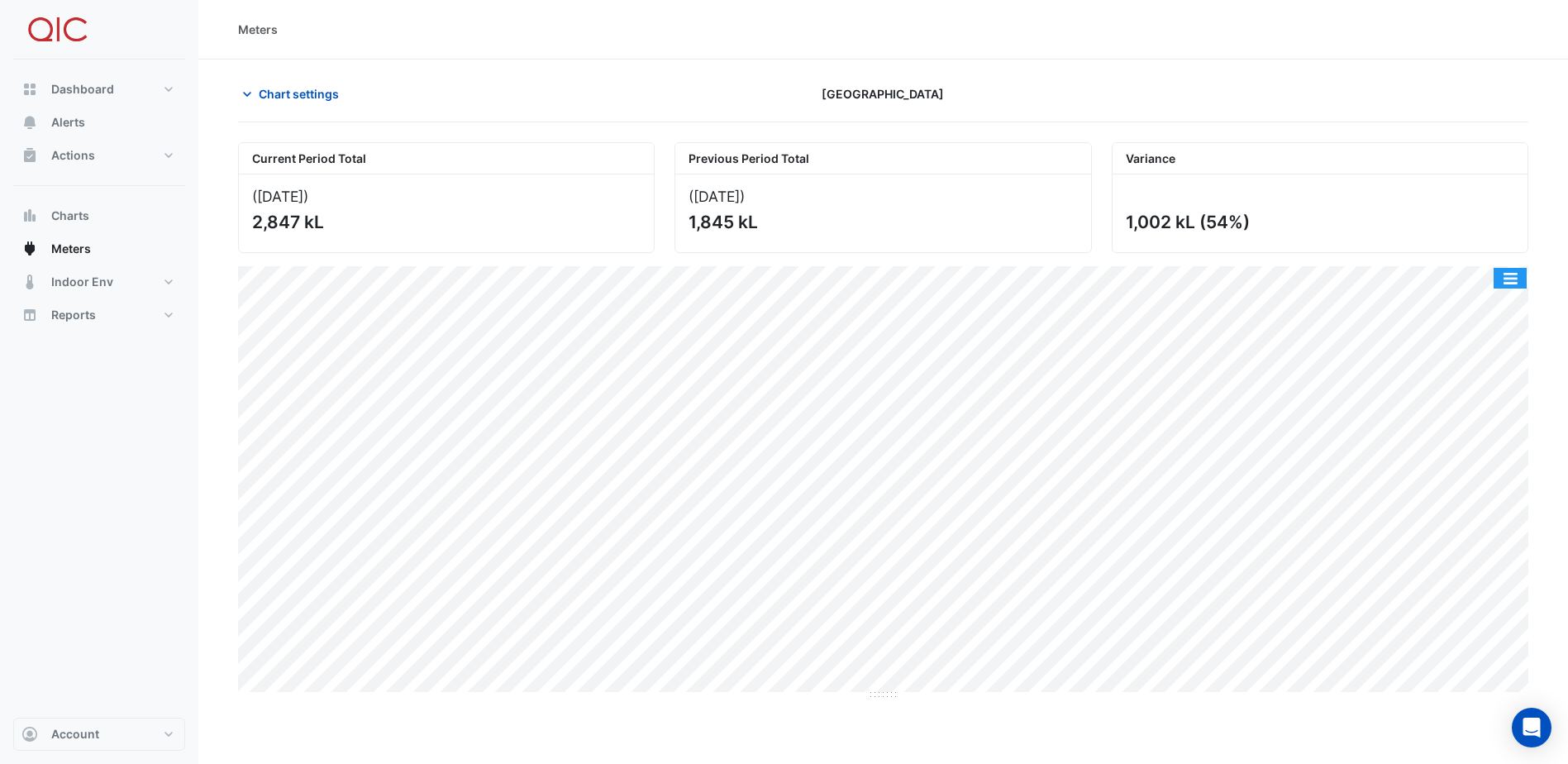
click at [1510, 274] on button "button" at bounding box center [1510, 278] width 33 height 21
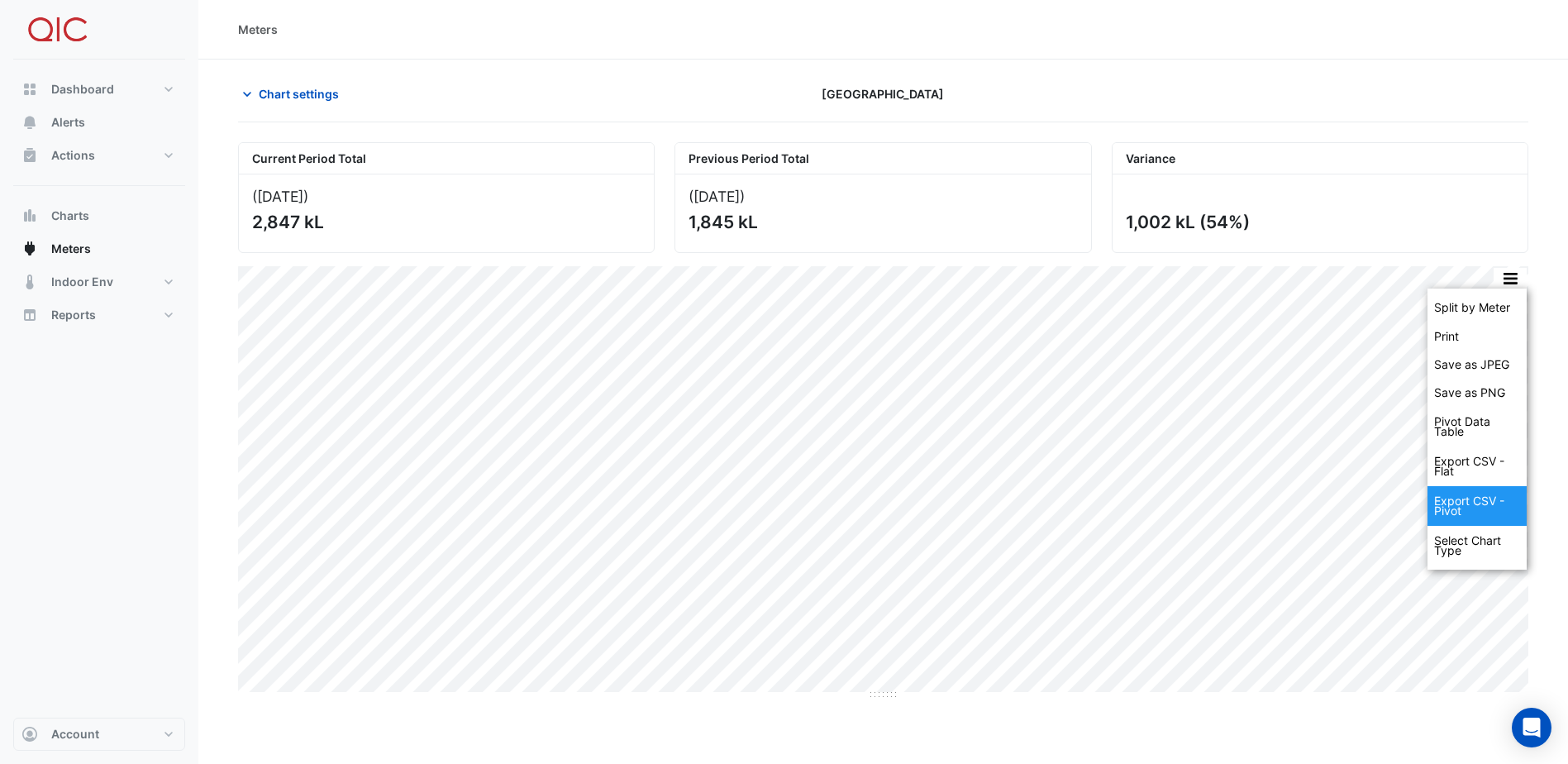
click at [1472, 494] on div "Export CSV - Pivot" at bounding box center [1477, 506] width 99 height 40
